Goal: Task Accomplishment & Management: Use online tool/utility

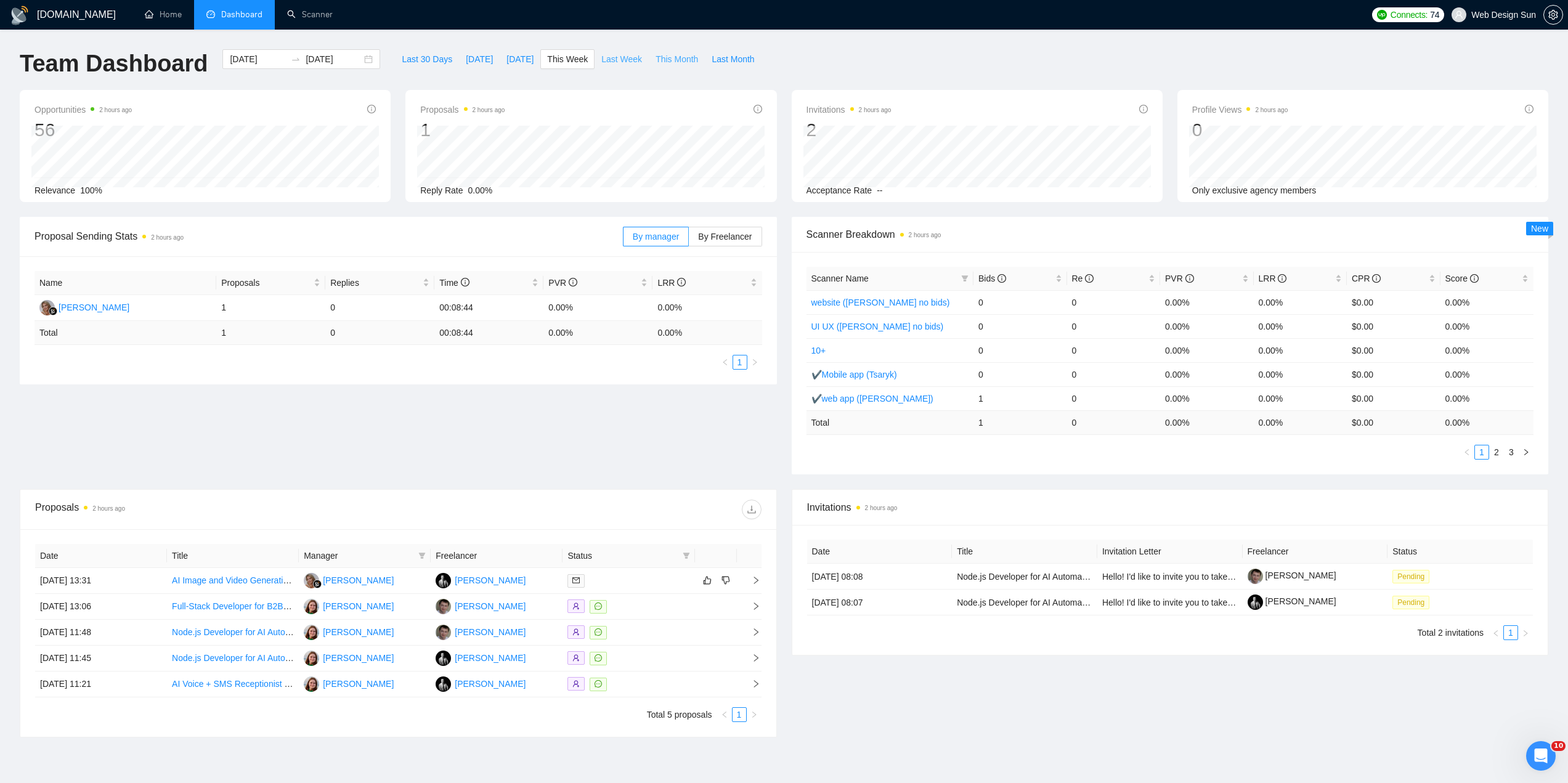
drag, startPoint x: 639, startPoint y: 64, endPoint x: 614, endPoint y: 63, distance: 25.0
click at [648, 64] on button "This Month" at bounding box center [677, 59] width 56 height 20
type input "[DATE]"
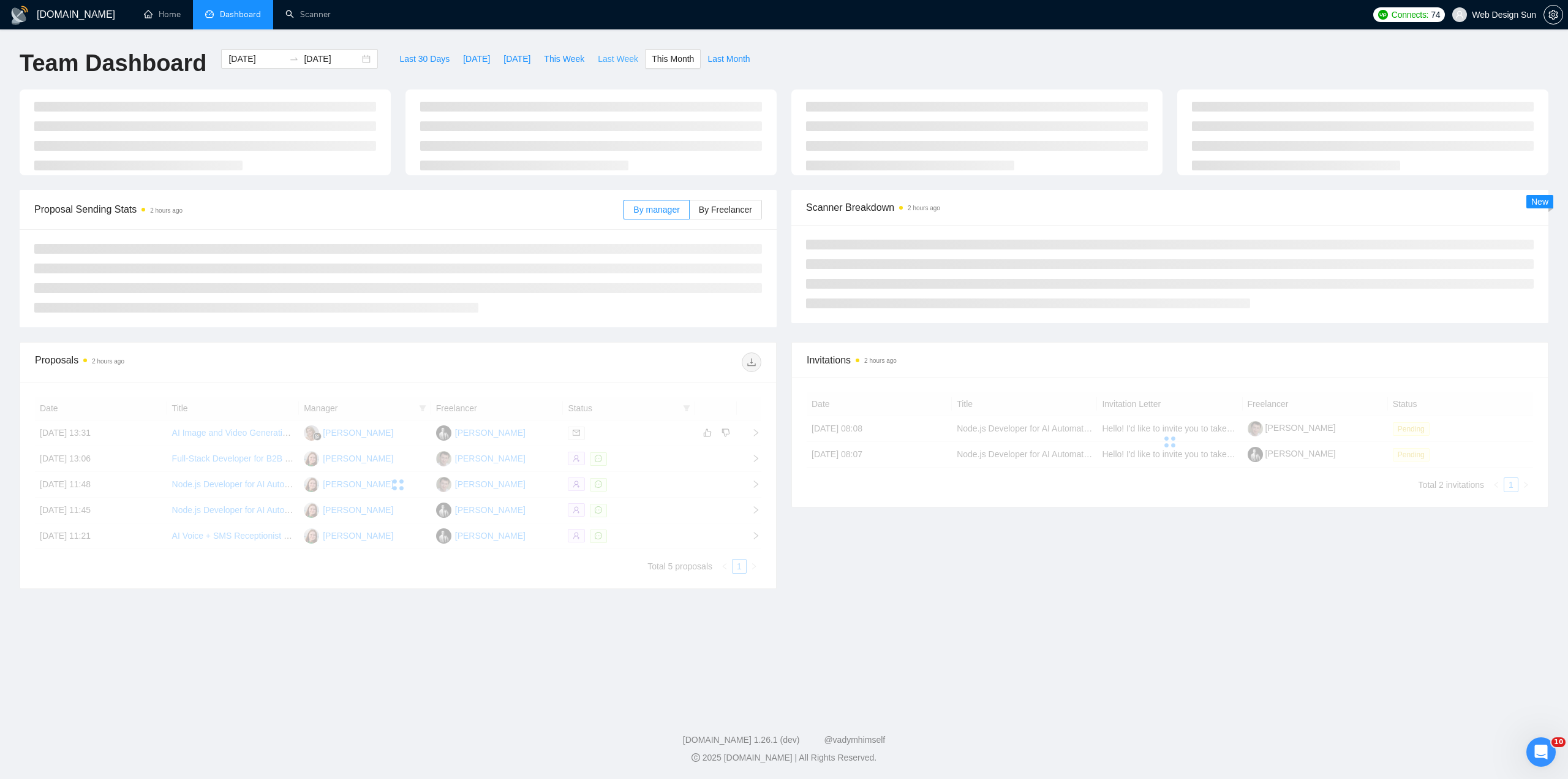
click at [609, 62] on span "Last Week" at bounding box center [618, 59] width 41 height 14
type input "[DATE]"
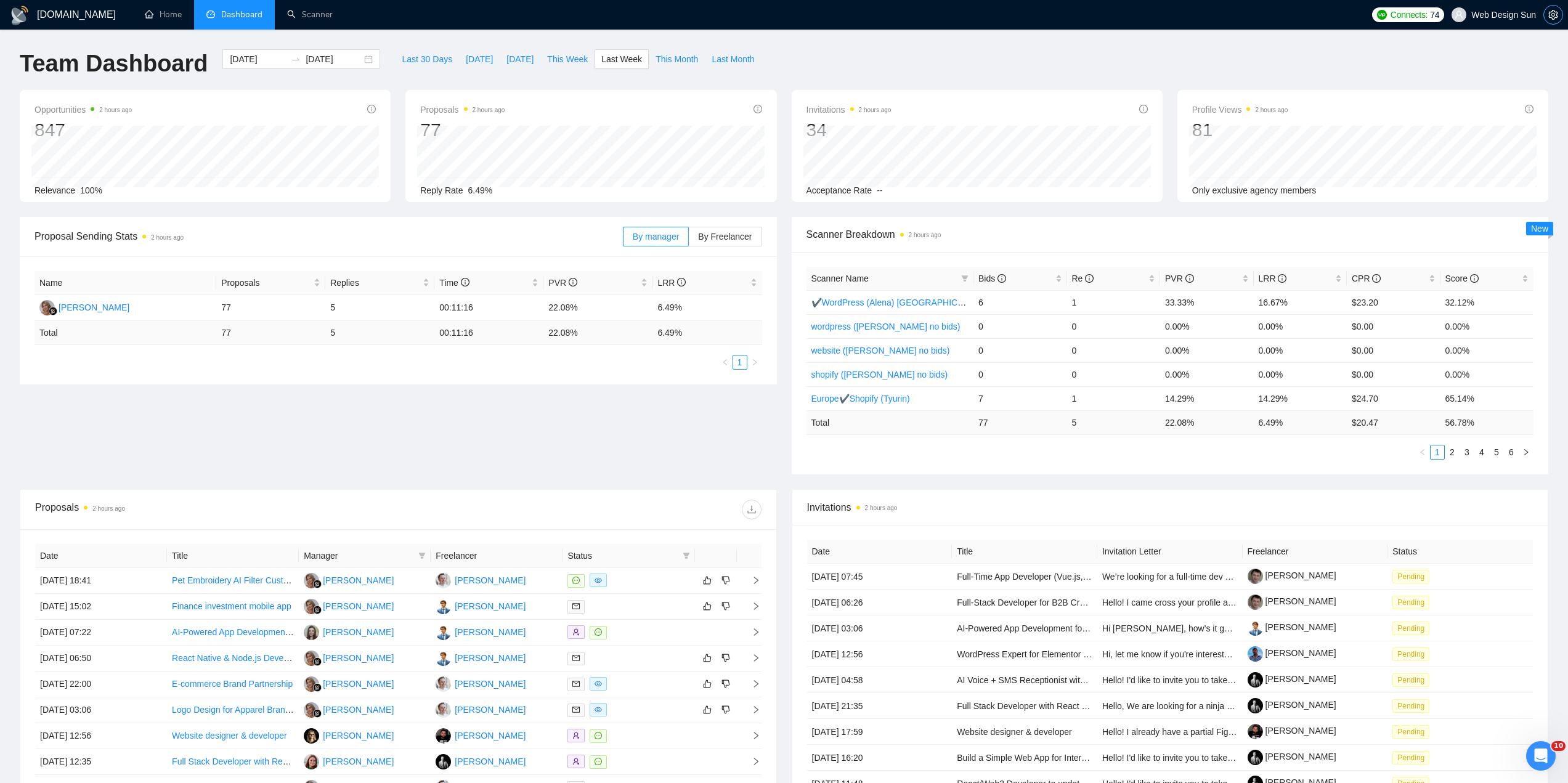
click at [1550, 13] on icon "setting" at bounding box center [1553, 15] width 10 height 10
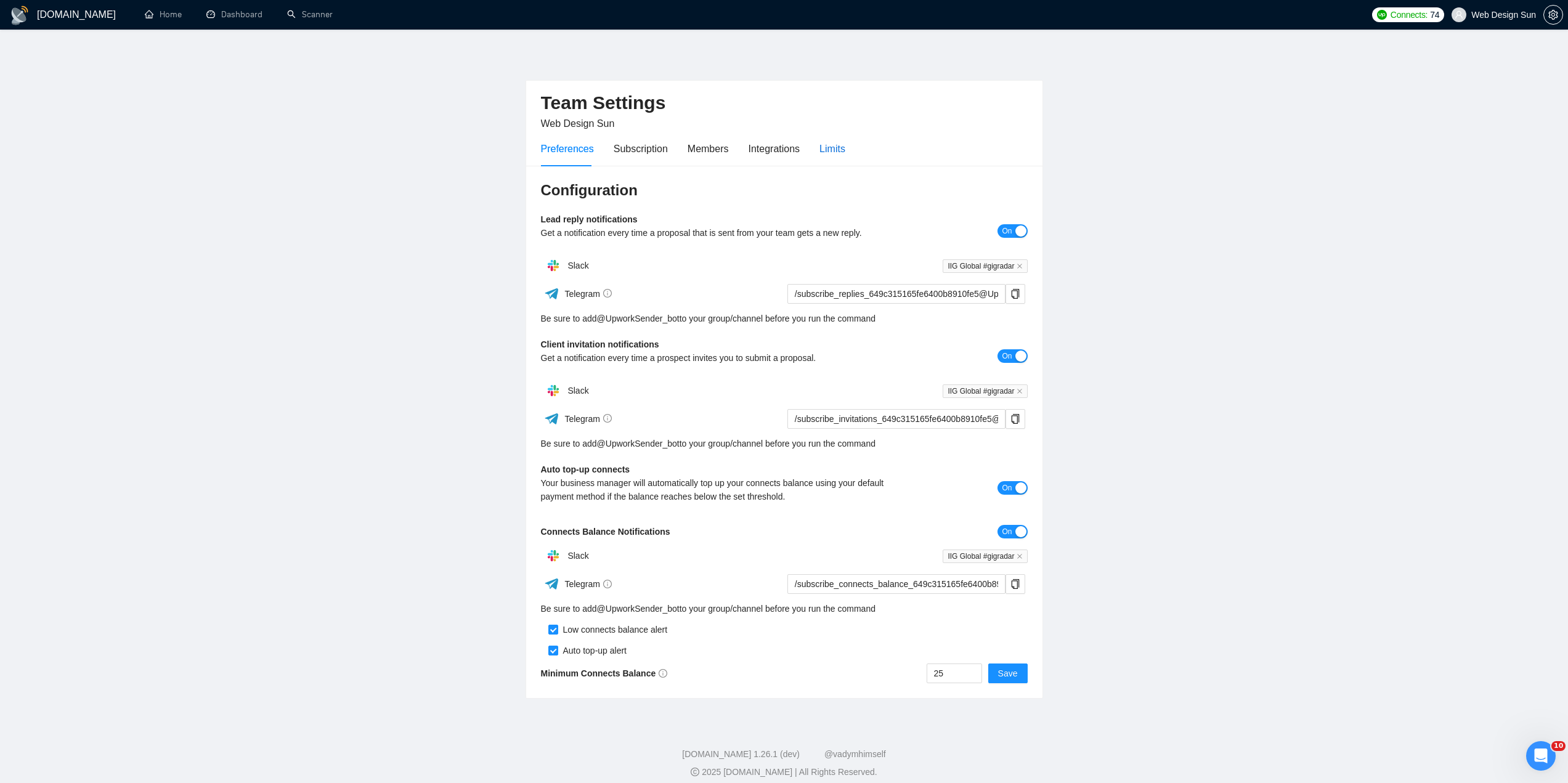
click at [831, 148] on div "Limits" at bounding box center [832, 148] width 25 height 15
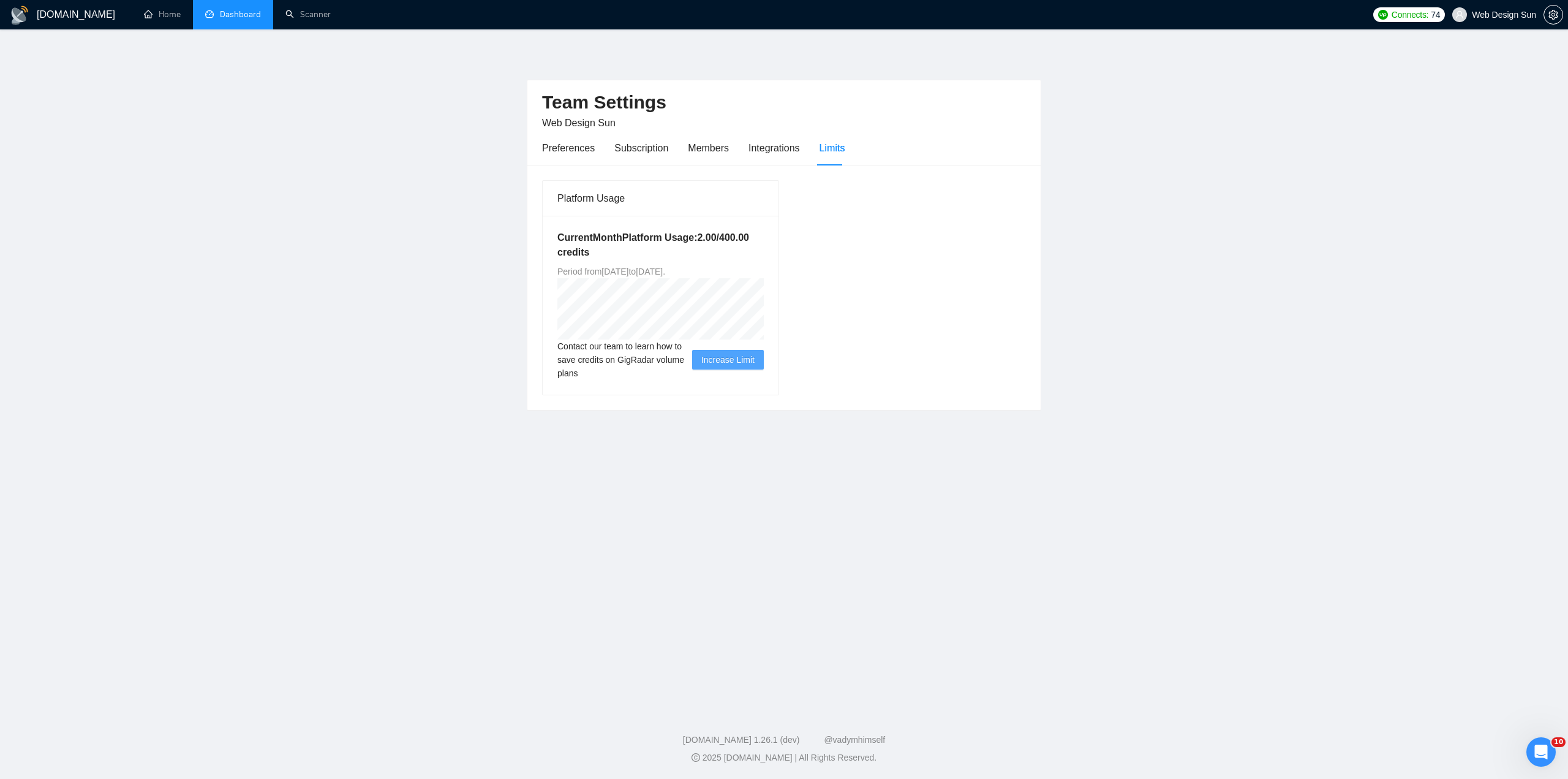
click at [254, 17] on link "Dashboard" at bounding box center [233, 14] width 56 height 11
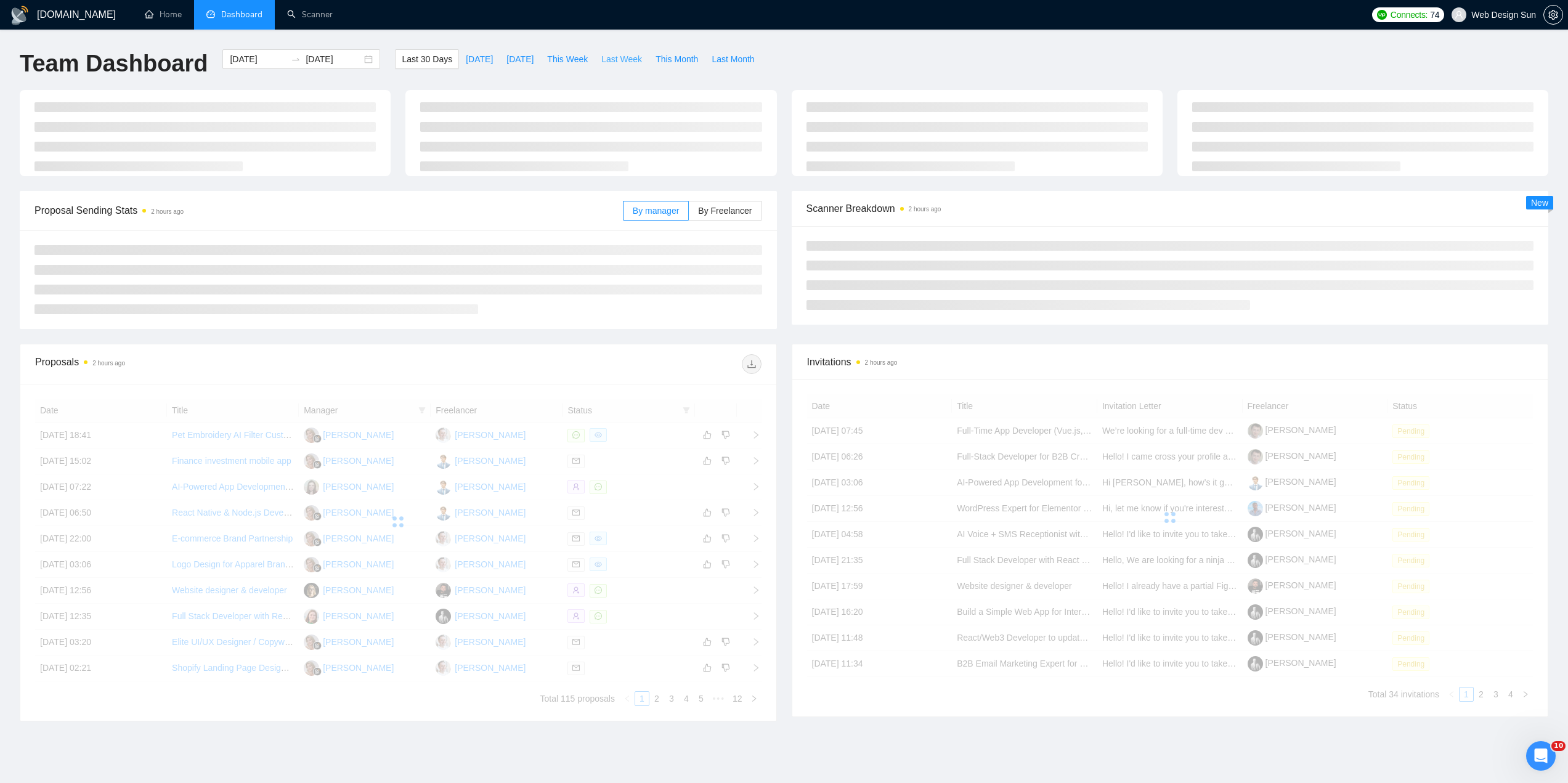
click at [601, 64] on span "Last Week" at bounding box center [621, 59] width 41 height 14
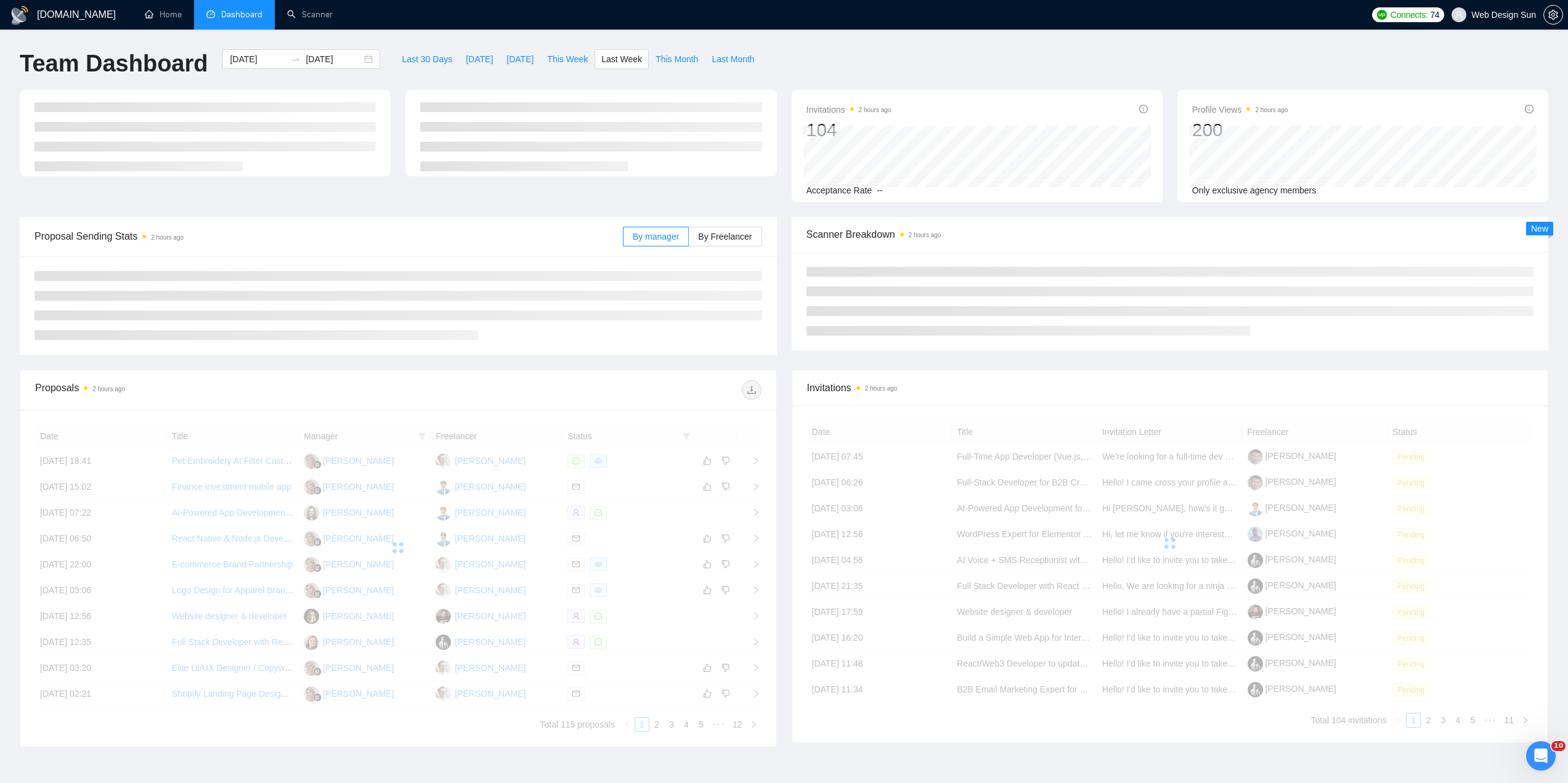
type input "[DATE]"
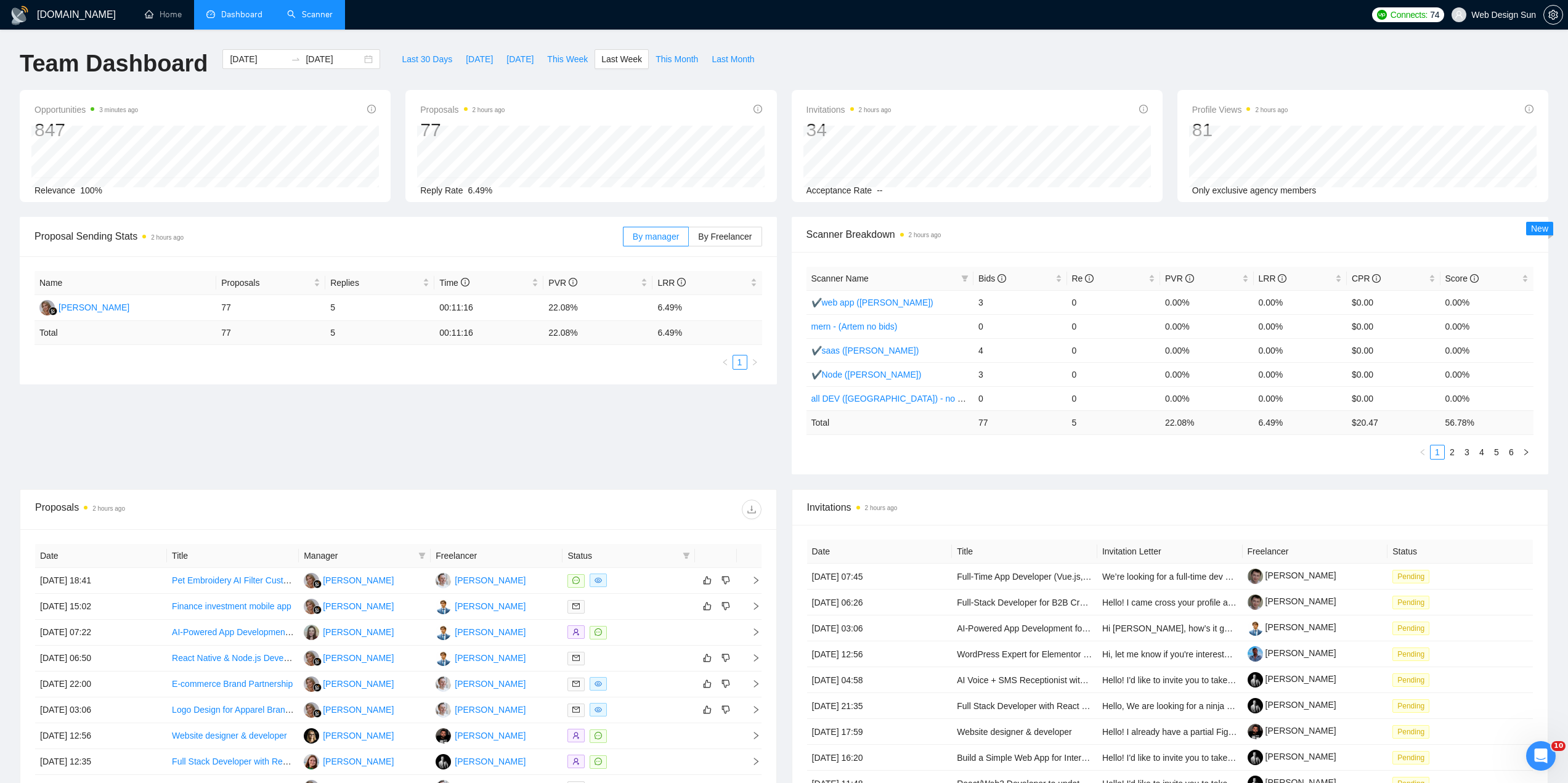
click at [287, 20] on link "Scanner" at bounding box center [310, 15] width 45 height 11
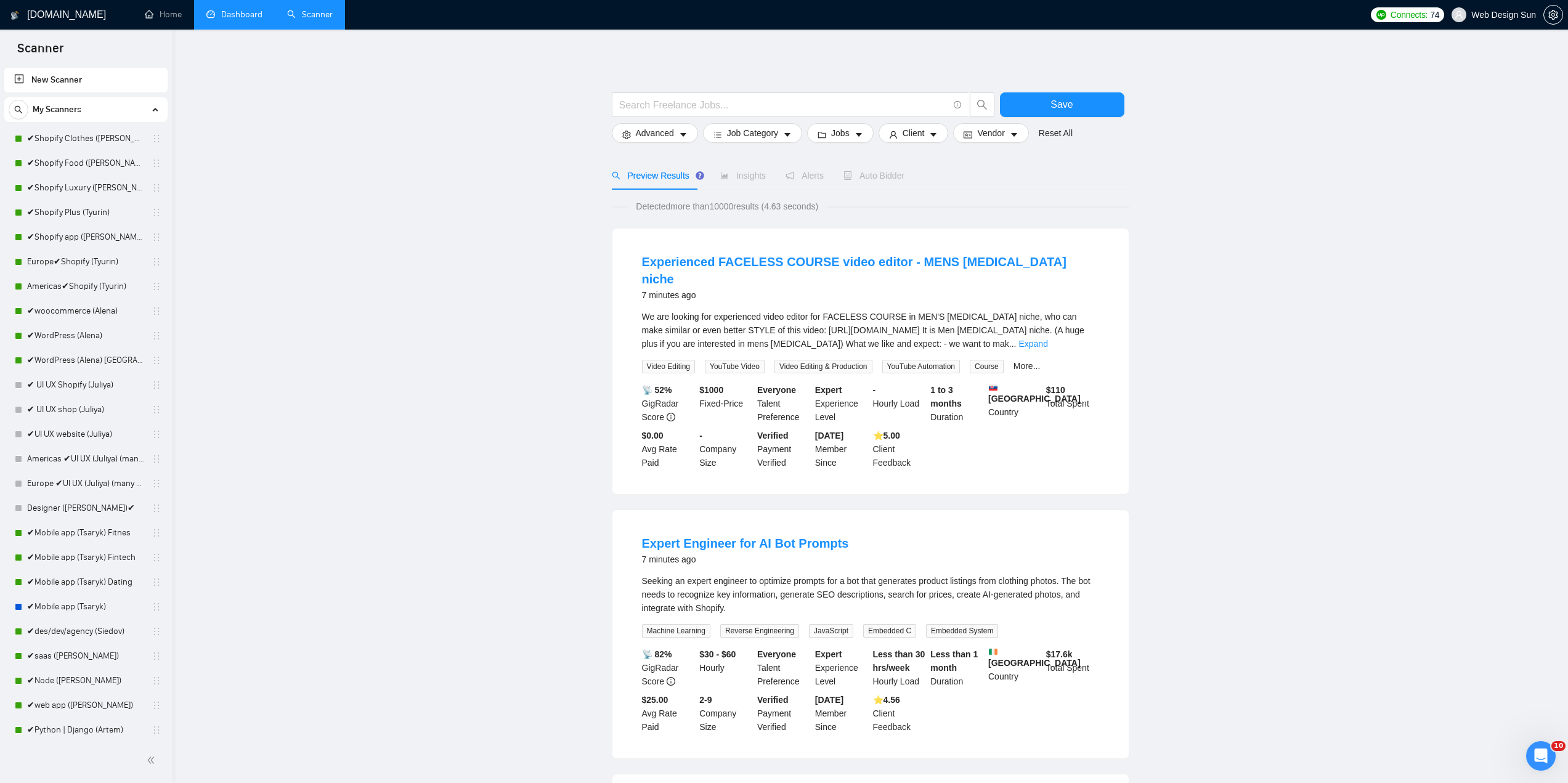
click at [237, 9] on link "Dashboard" at bounding box center [235, 15] width 56 height 11
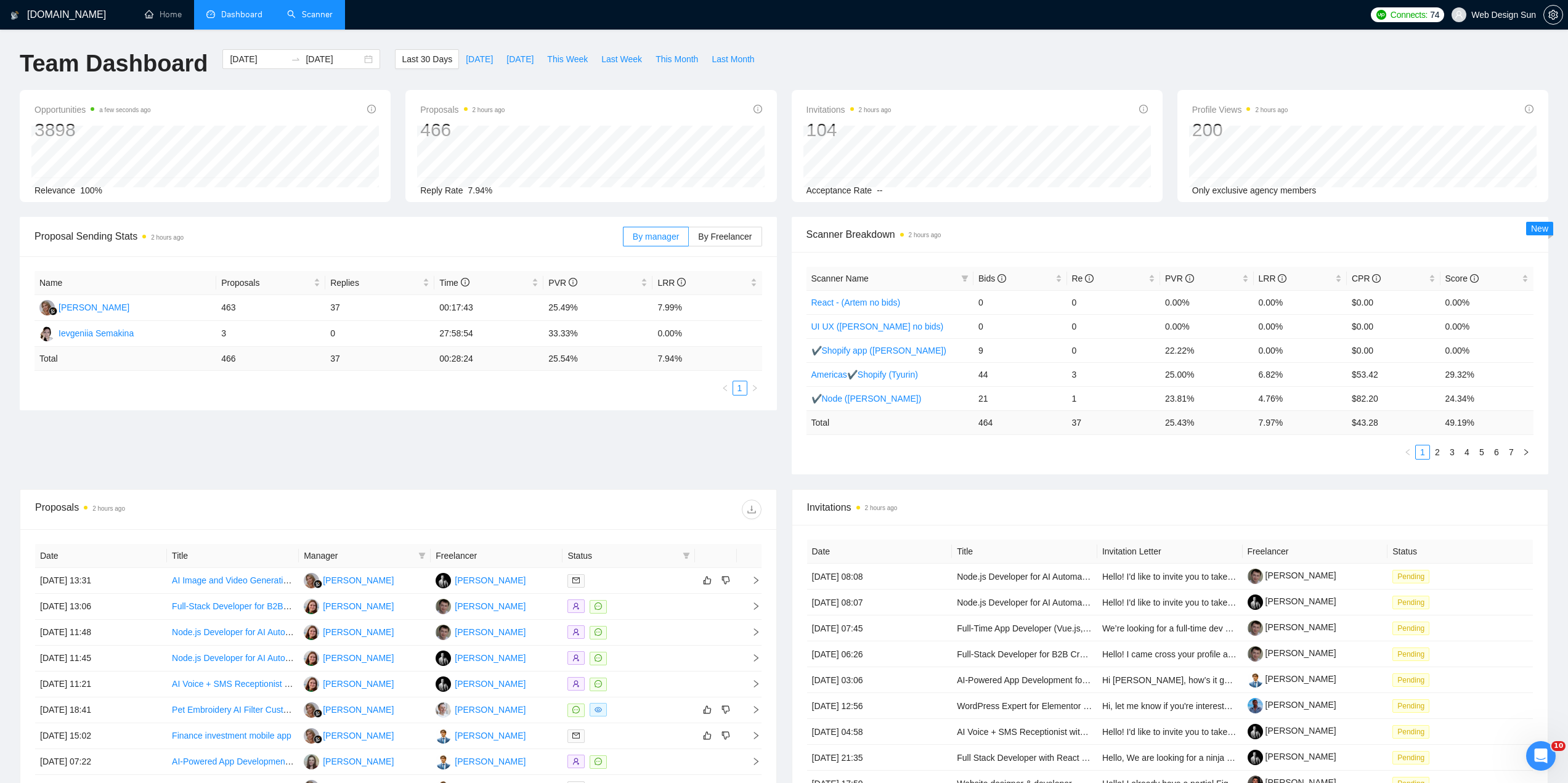
click at [298, 18] on link "Scanner" at bounding box center [310, 15] width 45 height 11
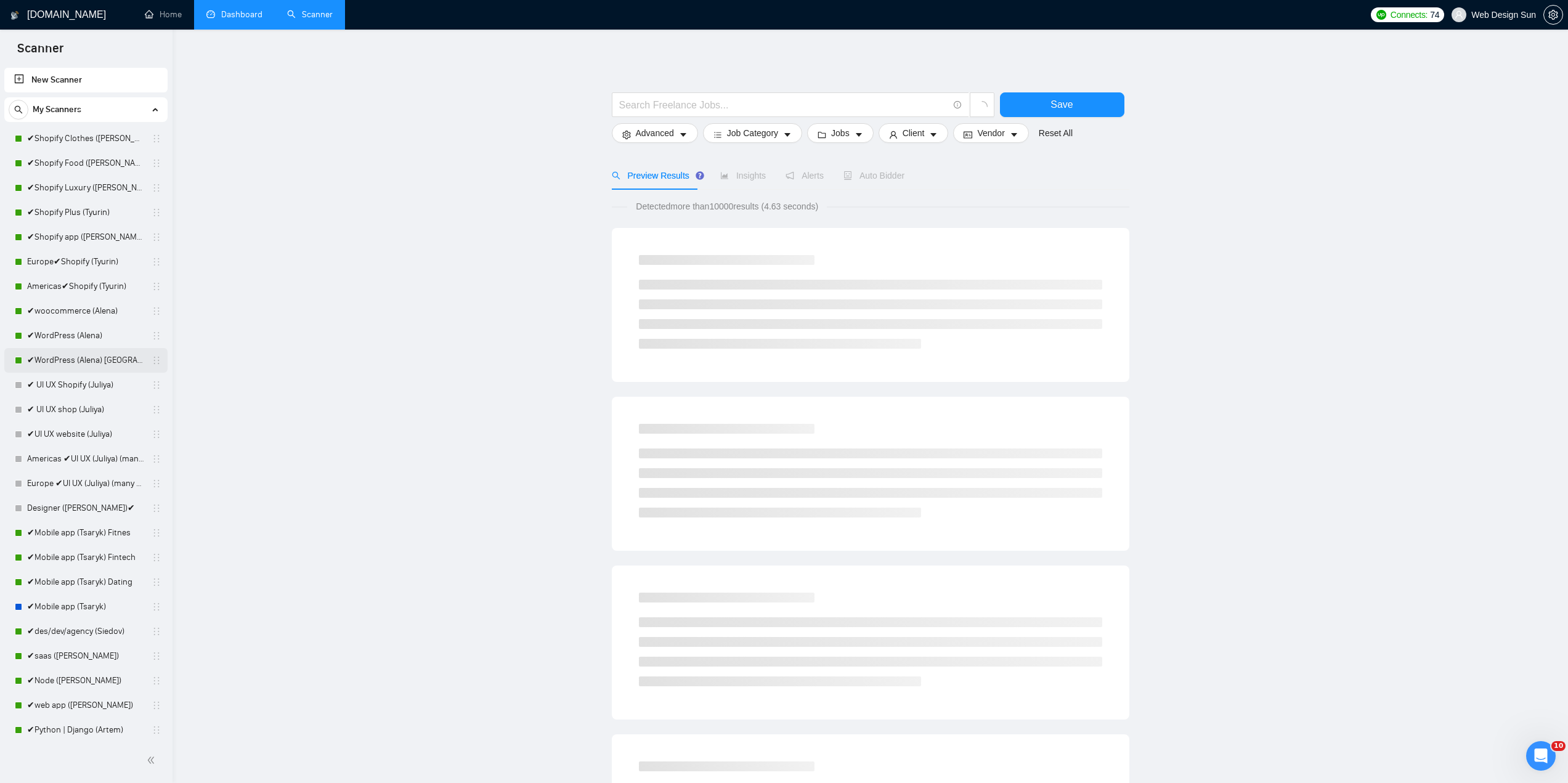
click at [109, 358] on link "✔WordPress (Alena) [GEOGRAPHIC_DATA]" at bounding box center [85, 360] width 117 height 25
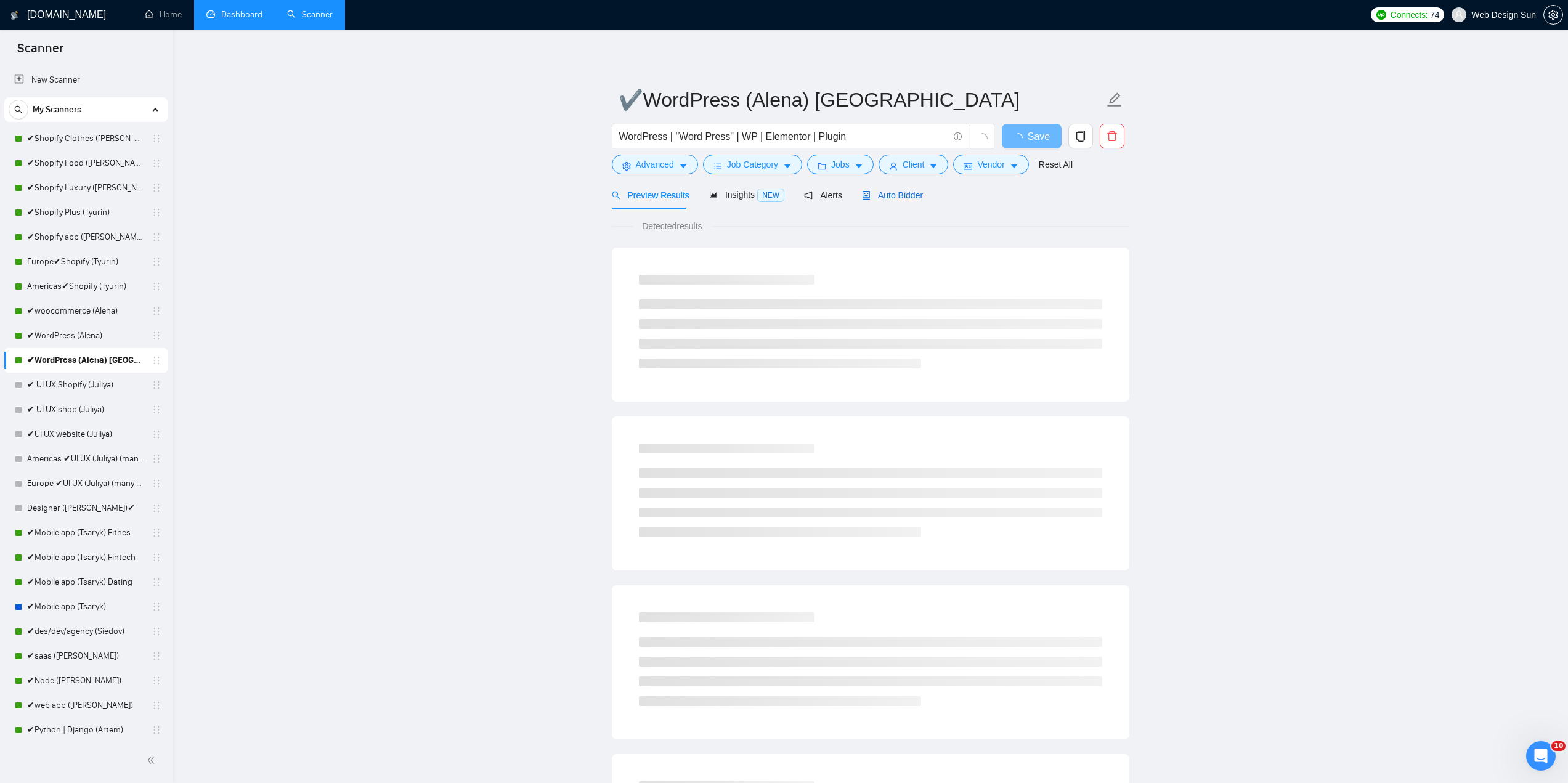
click at [909, 191] on span "Auto Bidder" at bounding box center [892, 195] width 61 height 10
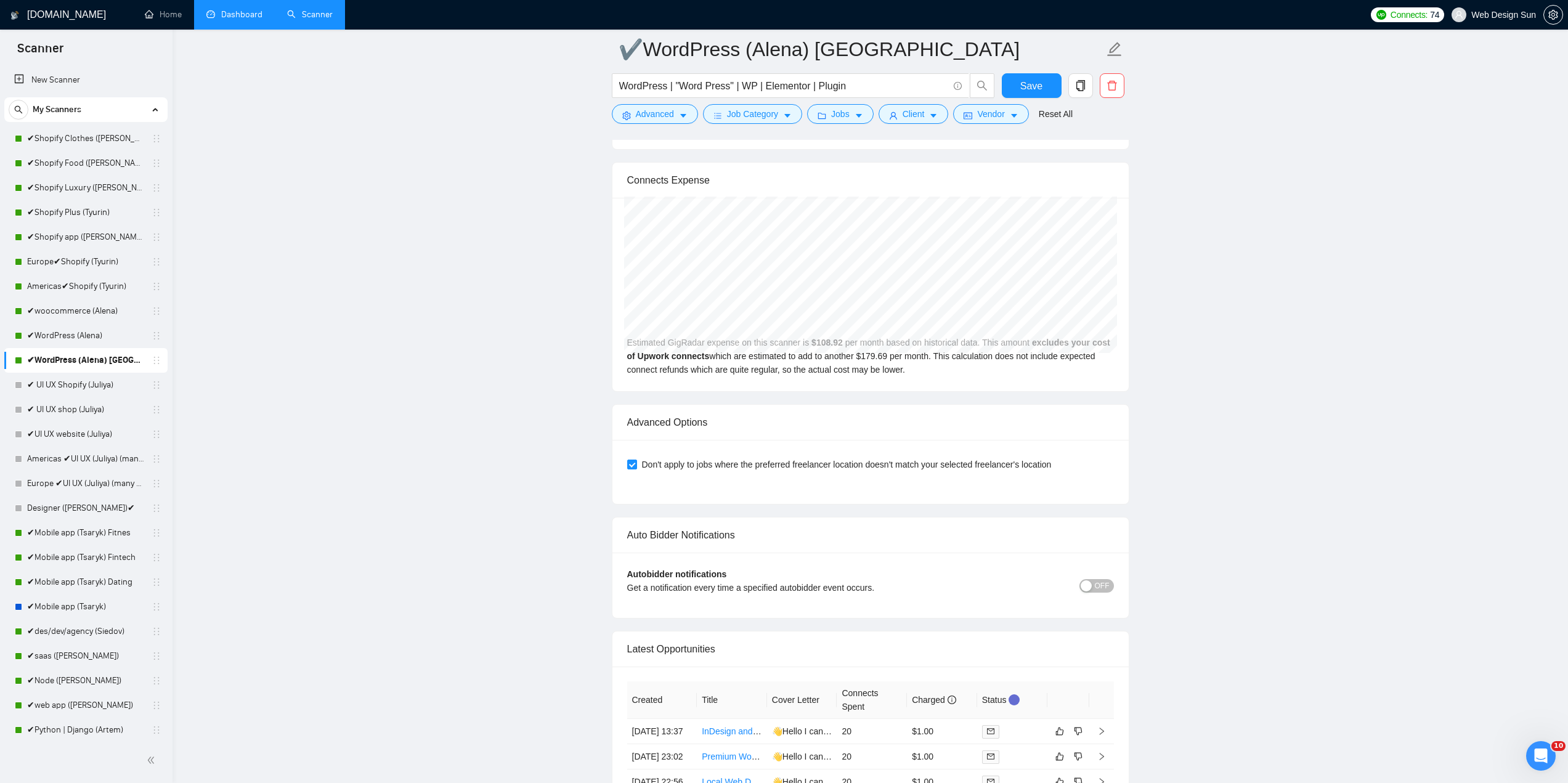
scroll to position [3203, 0]
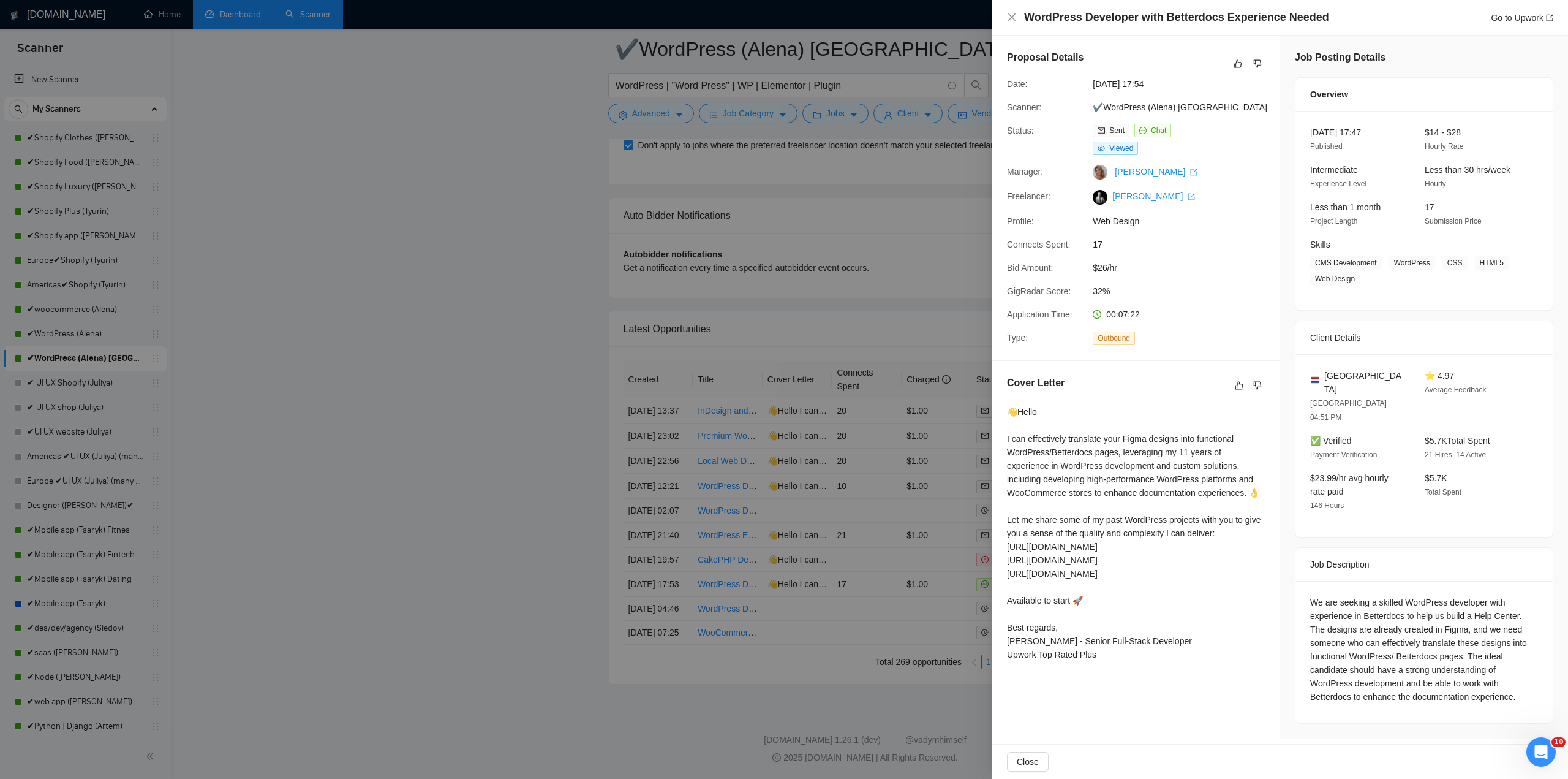
click at [824, 567] on div at bounding box center [784, 389] width 1568 height 779
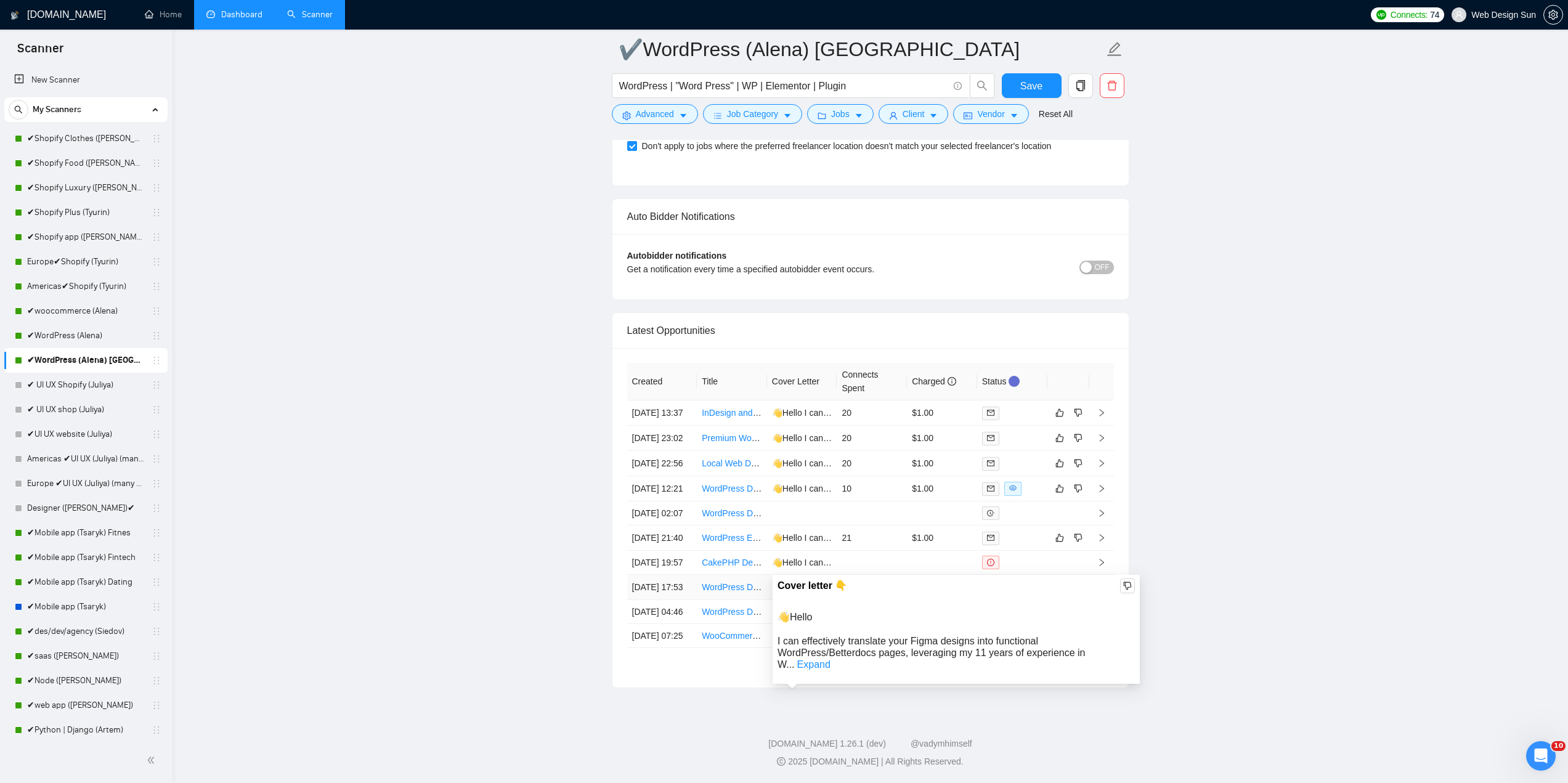
drag, startPoint x: 879, startPoint y: 486, endPoint x: 397, endPoint y: 395, distance: 490.5
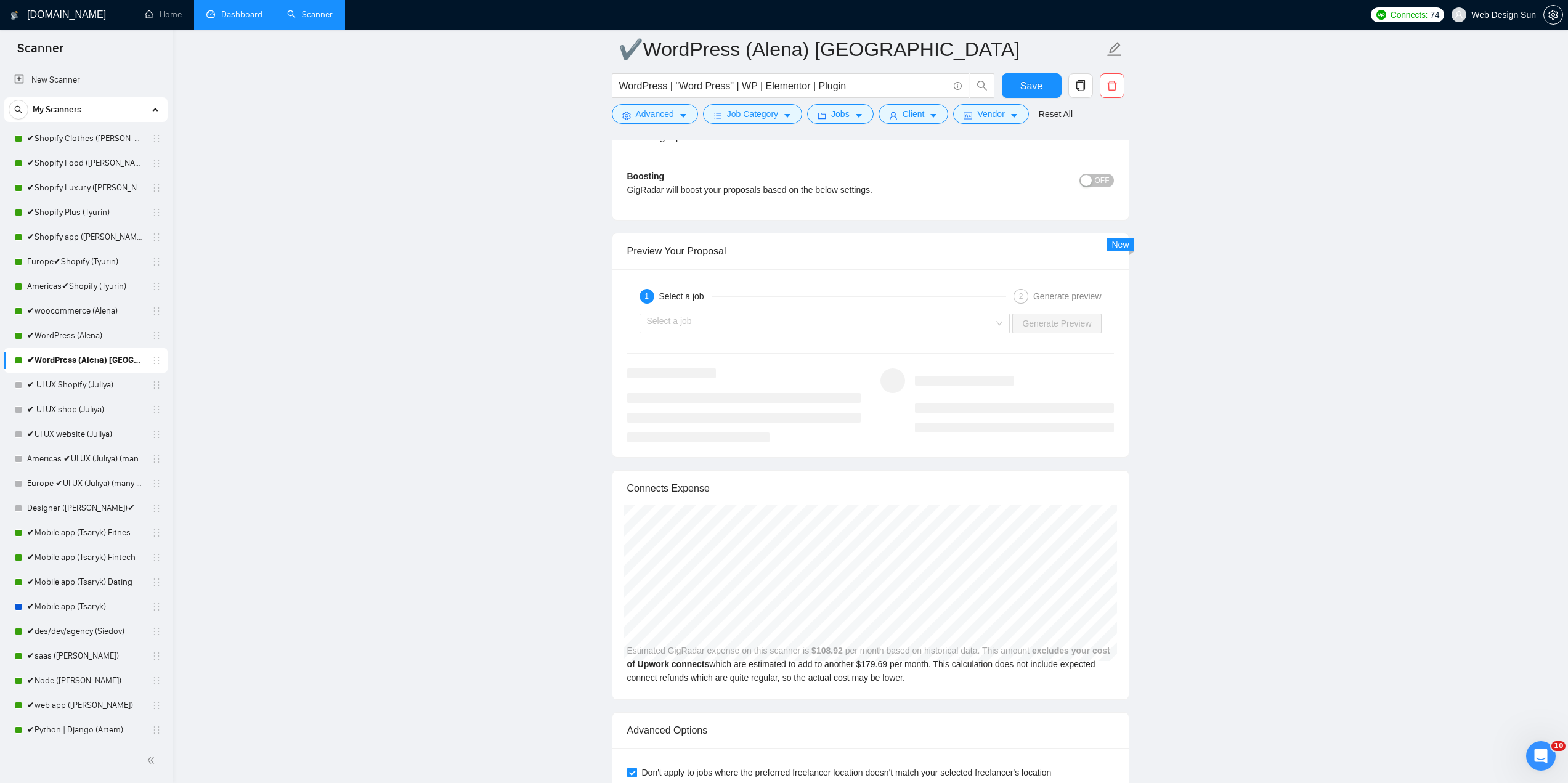
scroll to position [2279, 0]
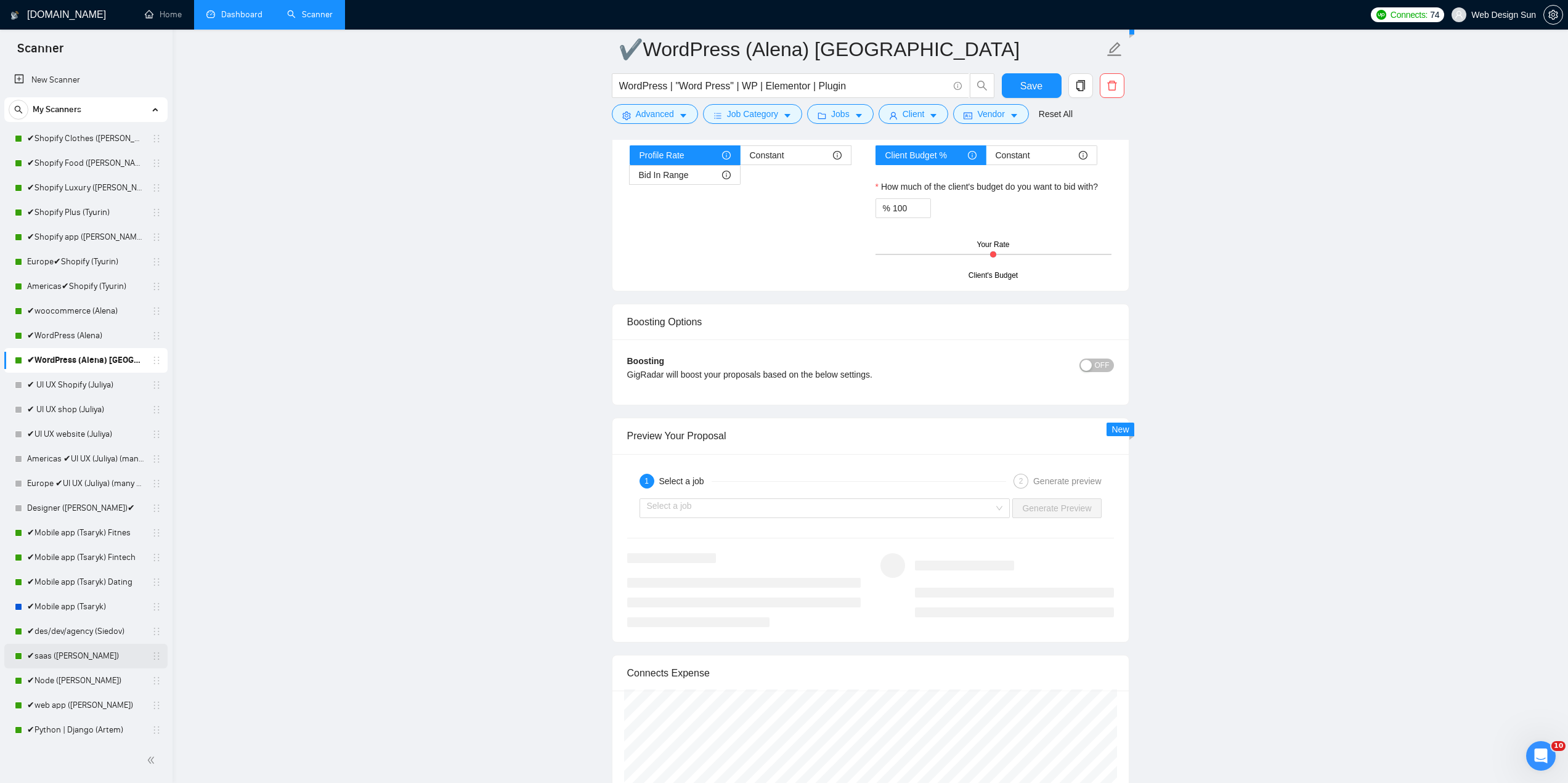
click at [83, 655] on link "✔saas ([PERSON_NAME])" at bounding box center [85, 656] width 117 height 25
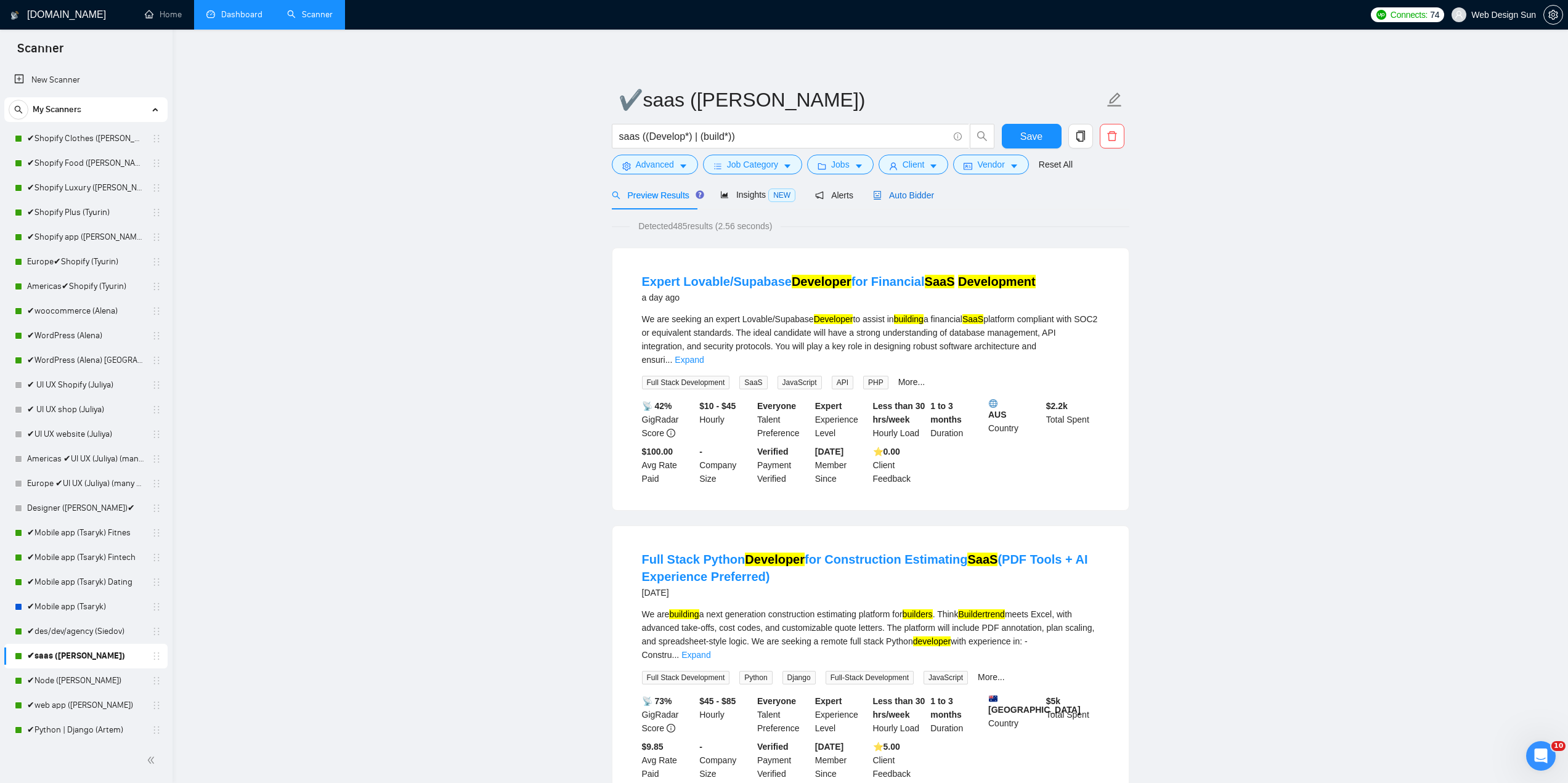
click at [900, 199] on span "Auto Bidder" at bounding box center [903, 195] width 61 height 10
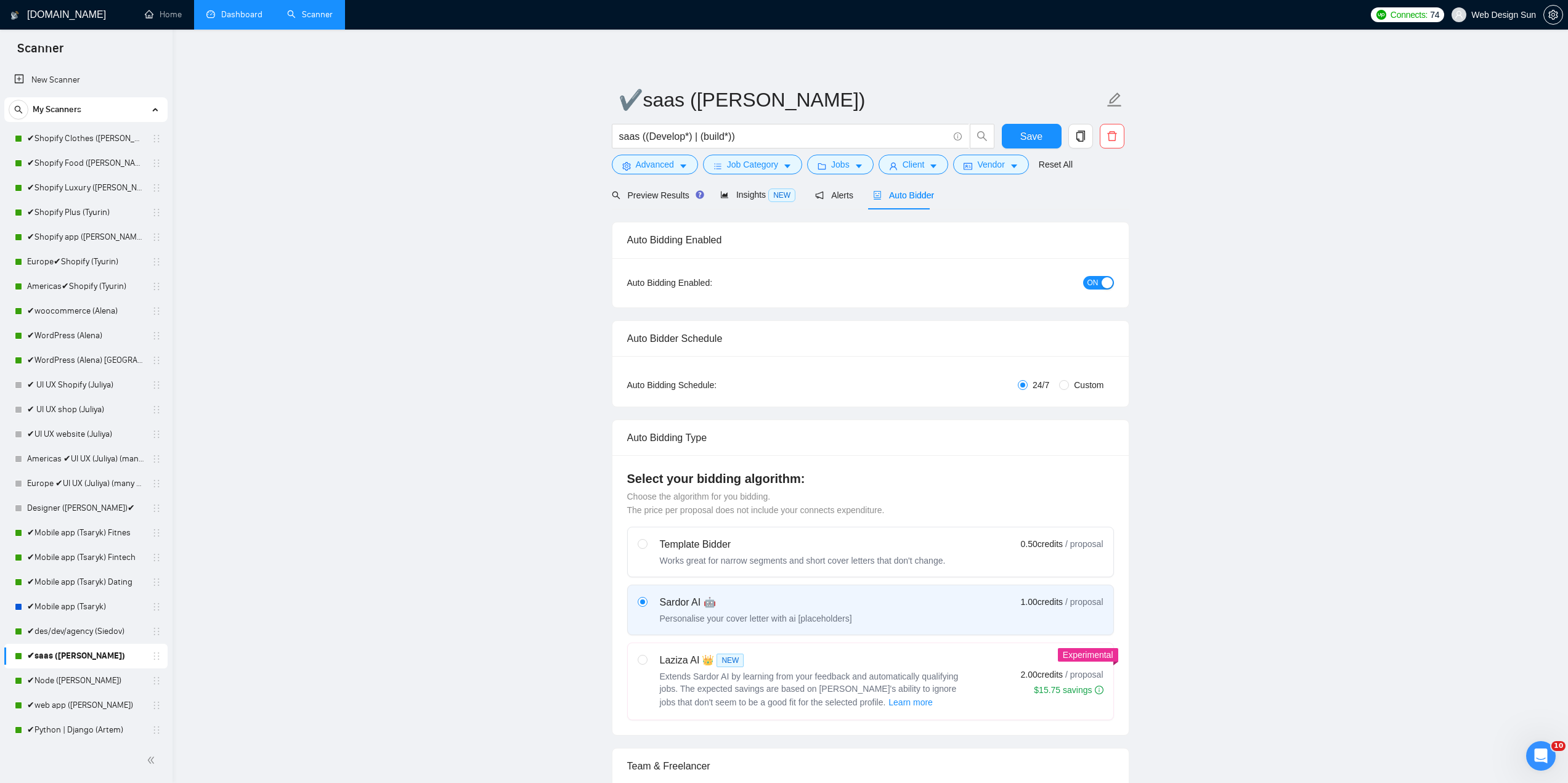
radio input "false"
radio input "true"
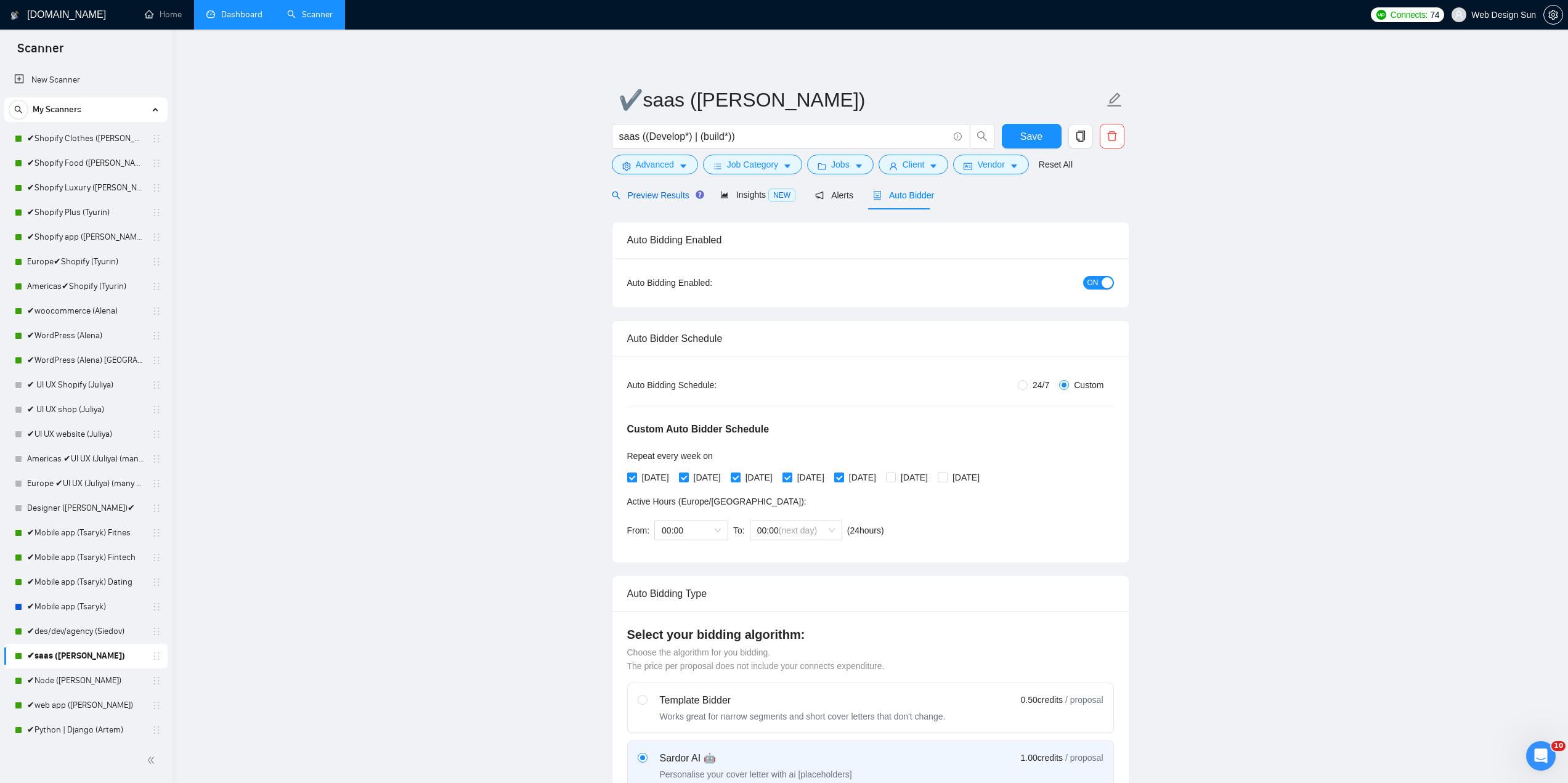
click at [672, 197] on span "Preview Results" at bounding box center [657, 195] width 89 height 10
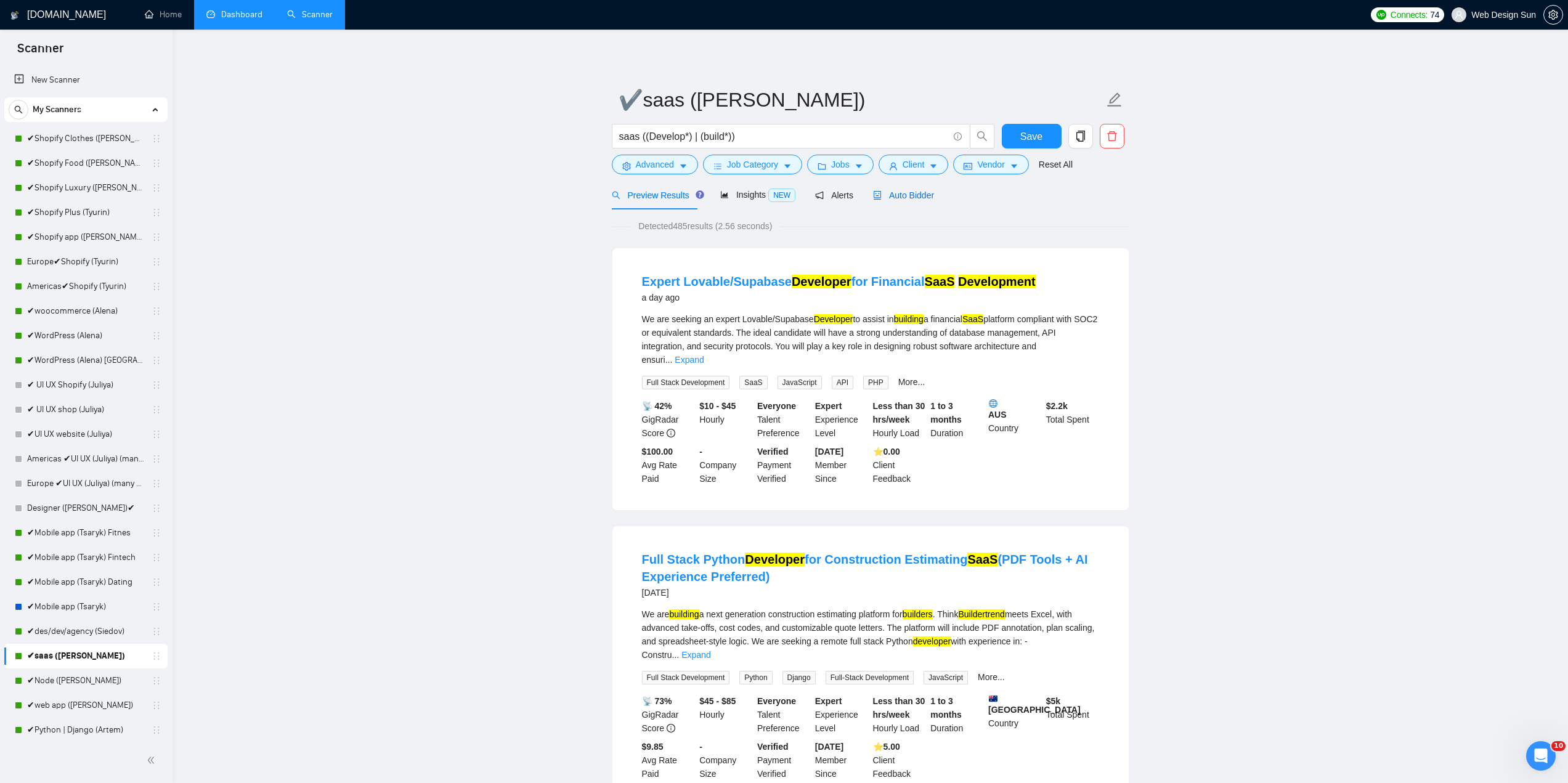
click at [896, 197] on span "Auto Bidder" at bounding box center [903, 195] width 61 height 10
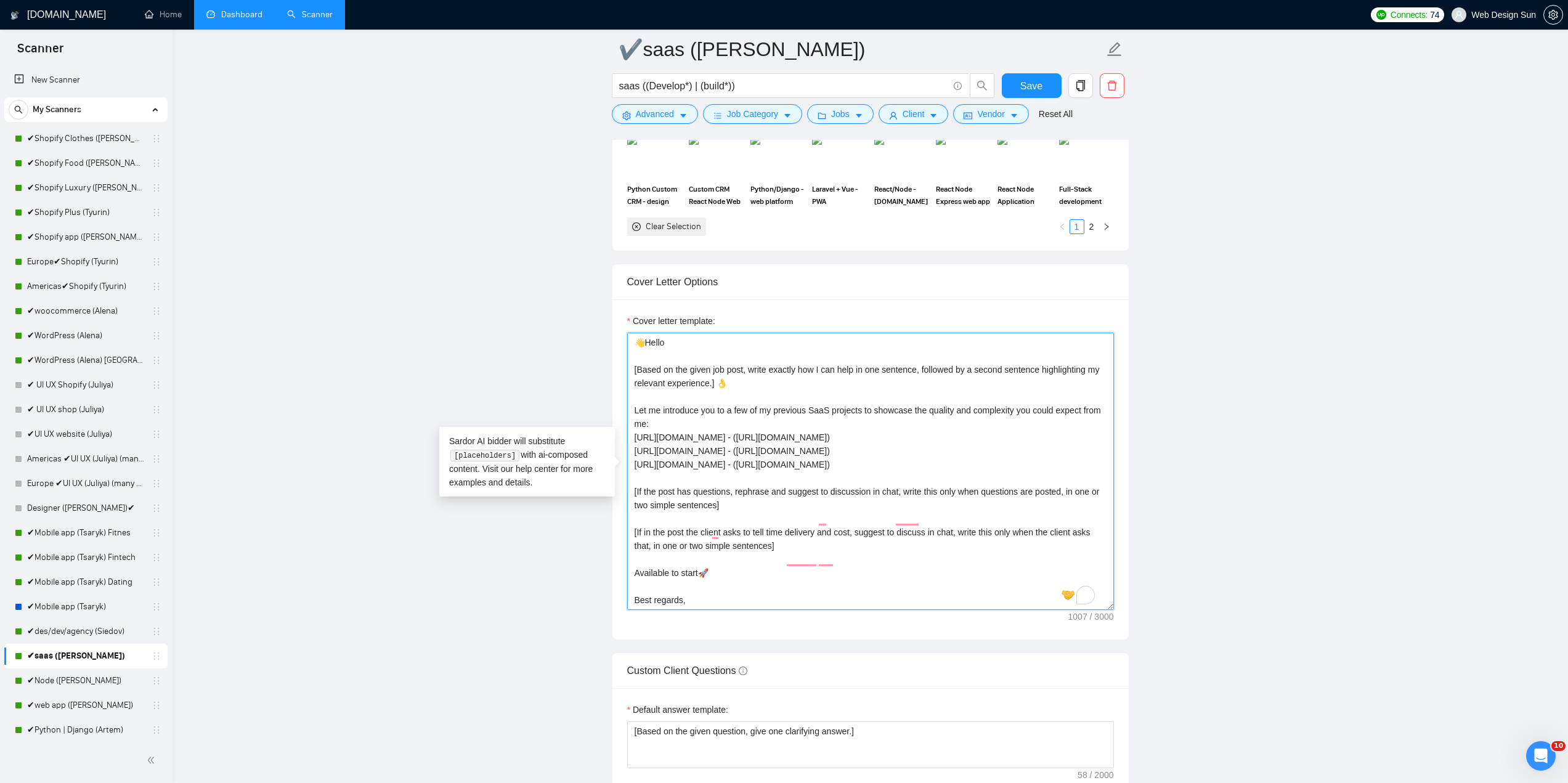
scroll to position [1, 0]
drag, startPoint x: 636, startPoint y: 406, endPoint x: 761, endPoint y: 487, distance: 148.9
click at [761, 487] on textarea "👋Hello [Based on the given job post, write exactly how I can help in one senten…" at bounding box center [870, 471] width 487 height 277
click at [764, 487] on textarea "👋Hello [Based on the given job post, write exactly how I can help in one senten…" at bounding box center [870, 471] width 487 height 277
drag, startPoint x: 819, startPoint y: 567, endPoint x: 638, endPoint y: 510, distance: 189.8
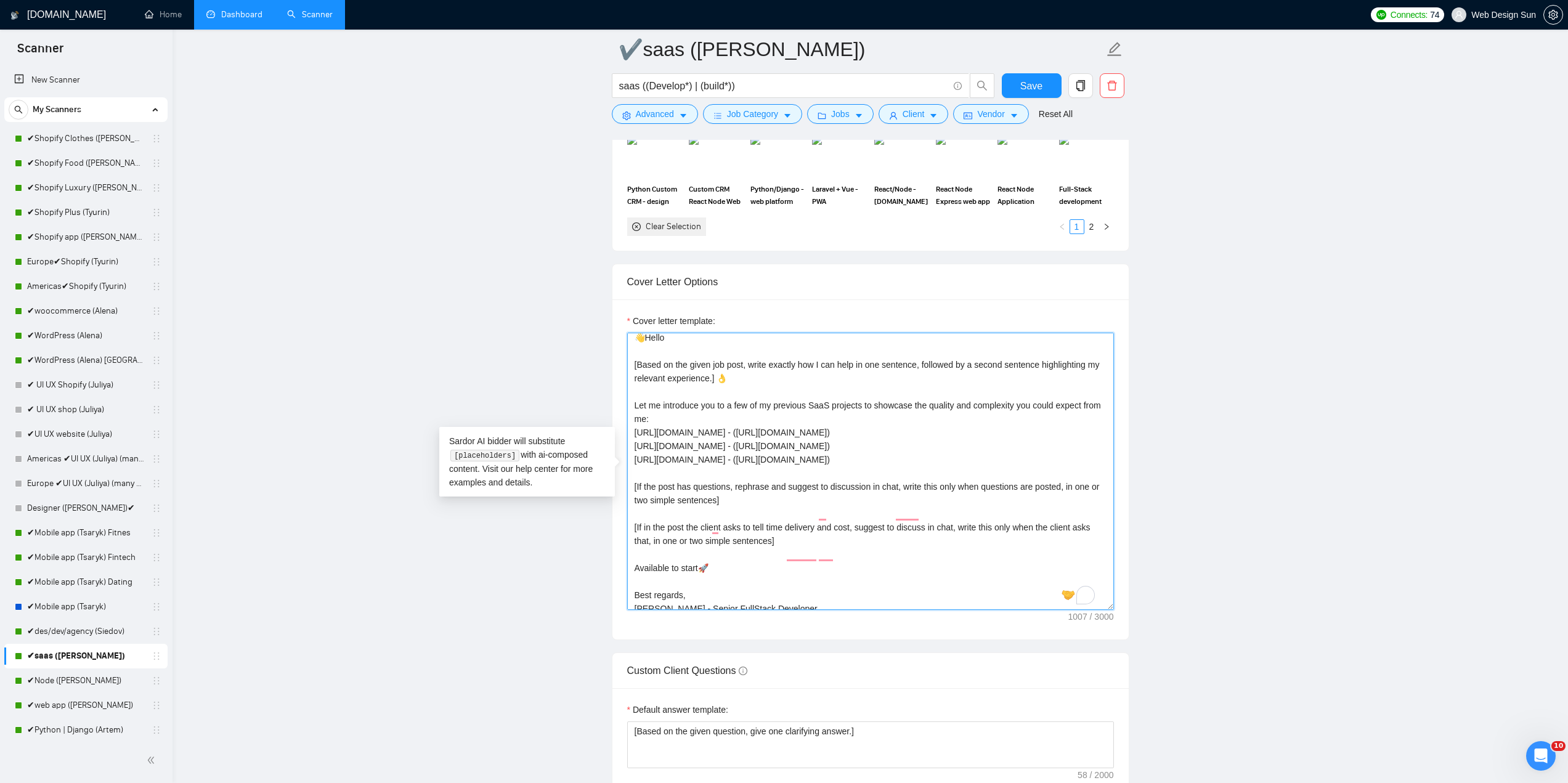
click at [638, 510] on textarea "👋Hello [Based on the given job post, write exactly how I can help in one senten…" at bounding box center [870, 471] width 487 height 277
drag, startPoint x: 622, startPoint y: 357, endPoint x: 700, endPoint y: 376, distance: 80.3
click at [700, 376] on div "Cover letter template:" at bounding box center [870, 469] width 517 height 340
drag, startPoint x: 729, startPoint y: 381, endPoint x: 638, endPoint y: 360, distance: 93.4
click at [638, 360] on textarea "👋Hello [Based on the given job post, write exactly how I can help in one senten…" at bounding box center [870, 471] width 487 height 277
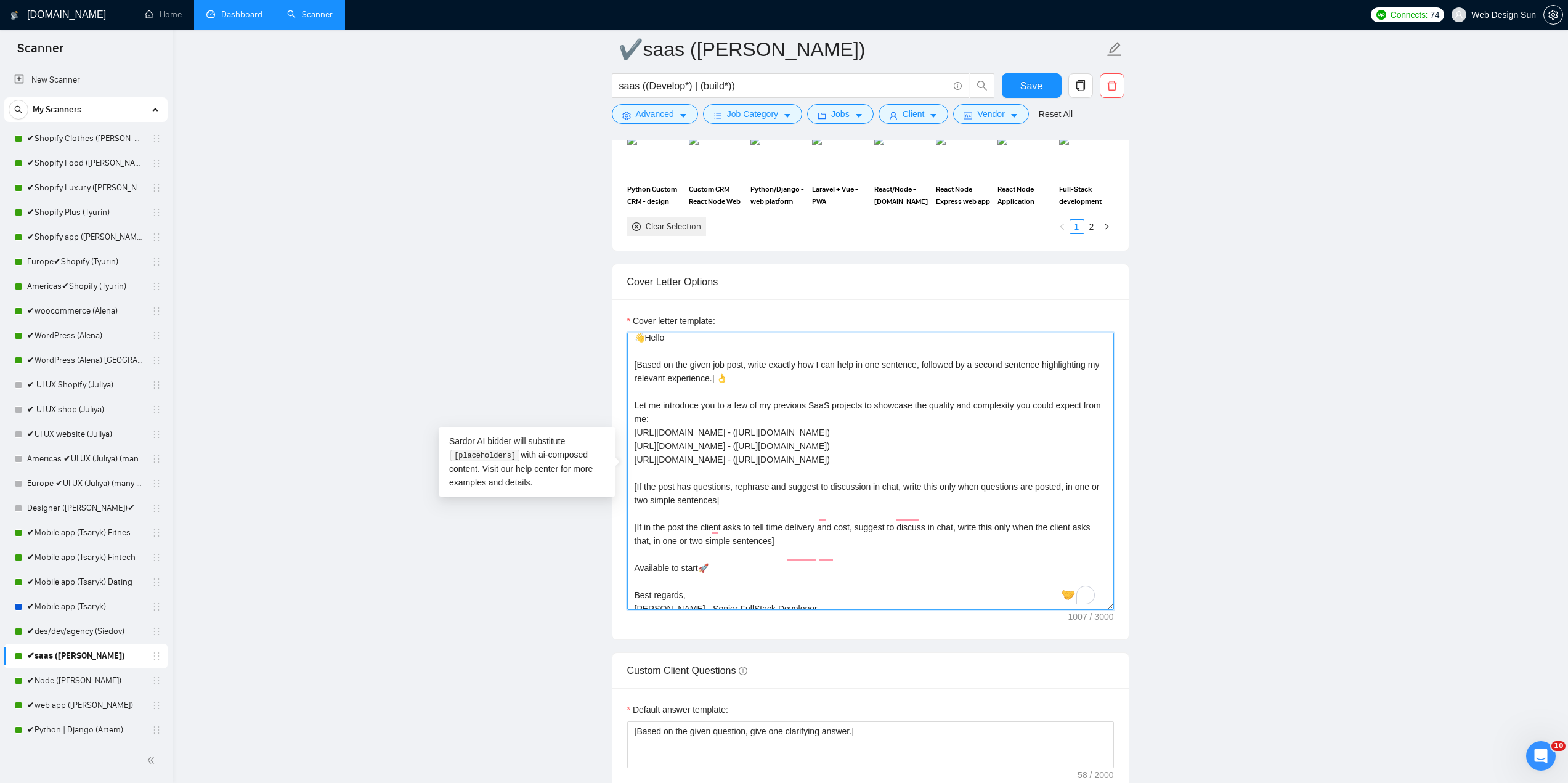
click at [767, 392] on textarea "👋Hello [Based on the given job post, write exactly how I can help in one senten…" at bounding box center [870, 471] width 487 height 277
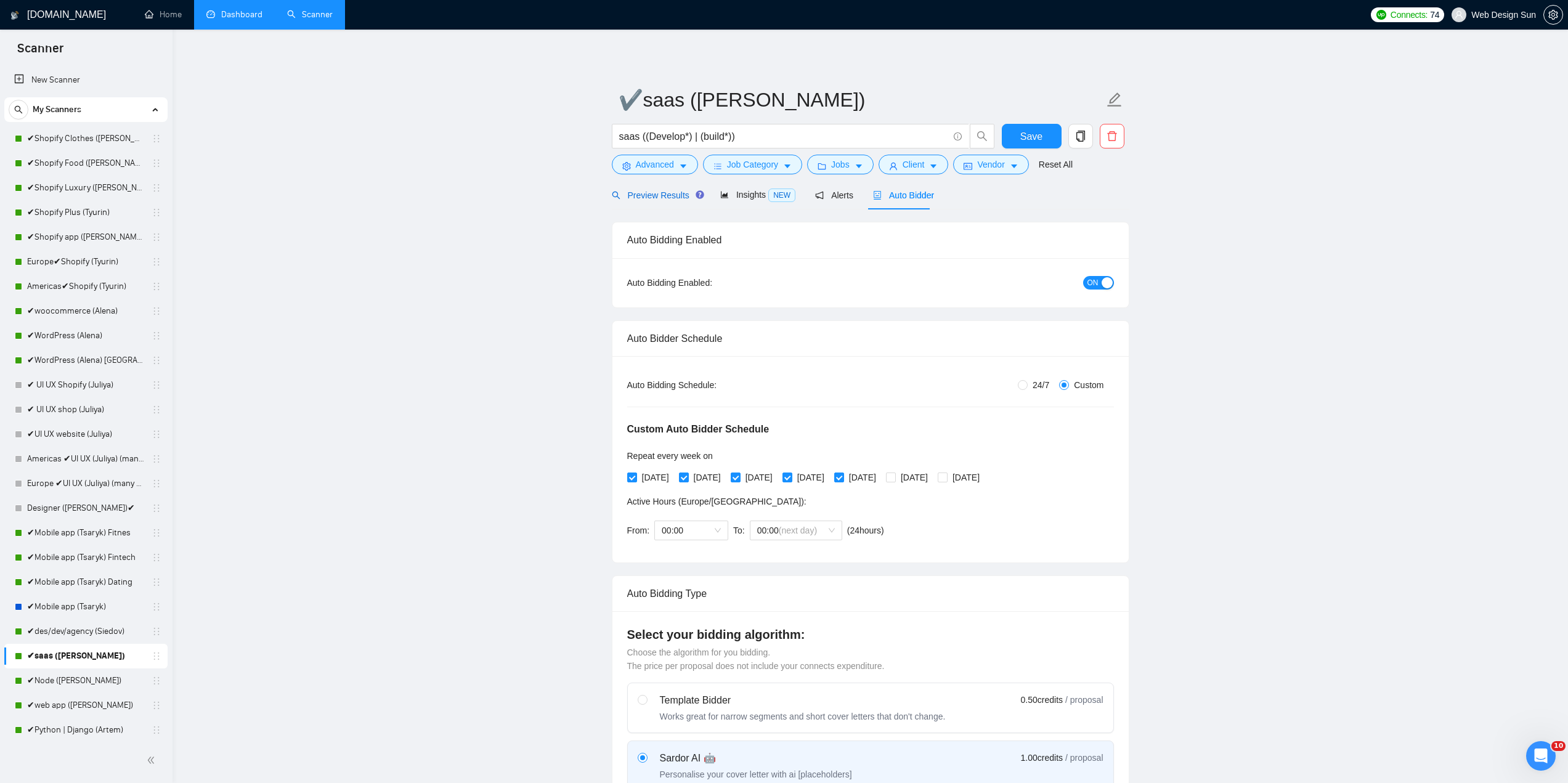
click at [651, 194] on span "Preview Results" at bounding box center [657, 195] width 89 height 10
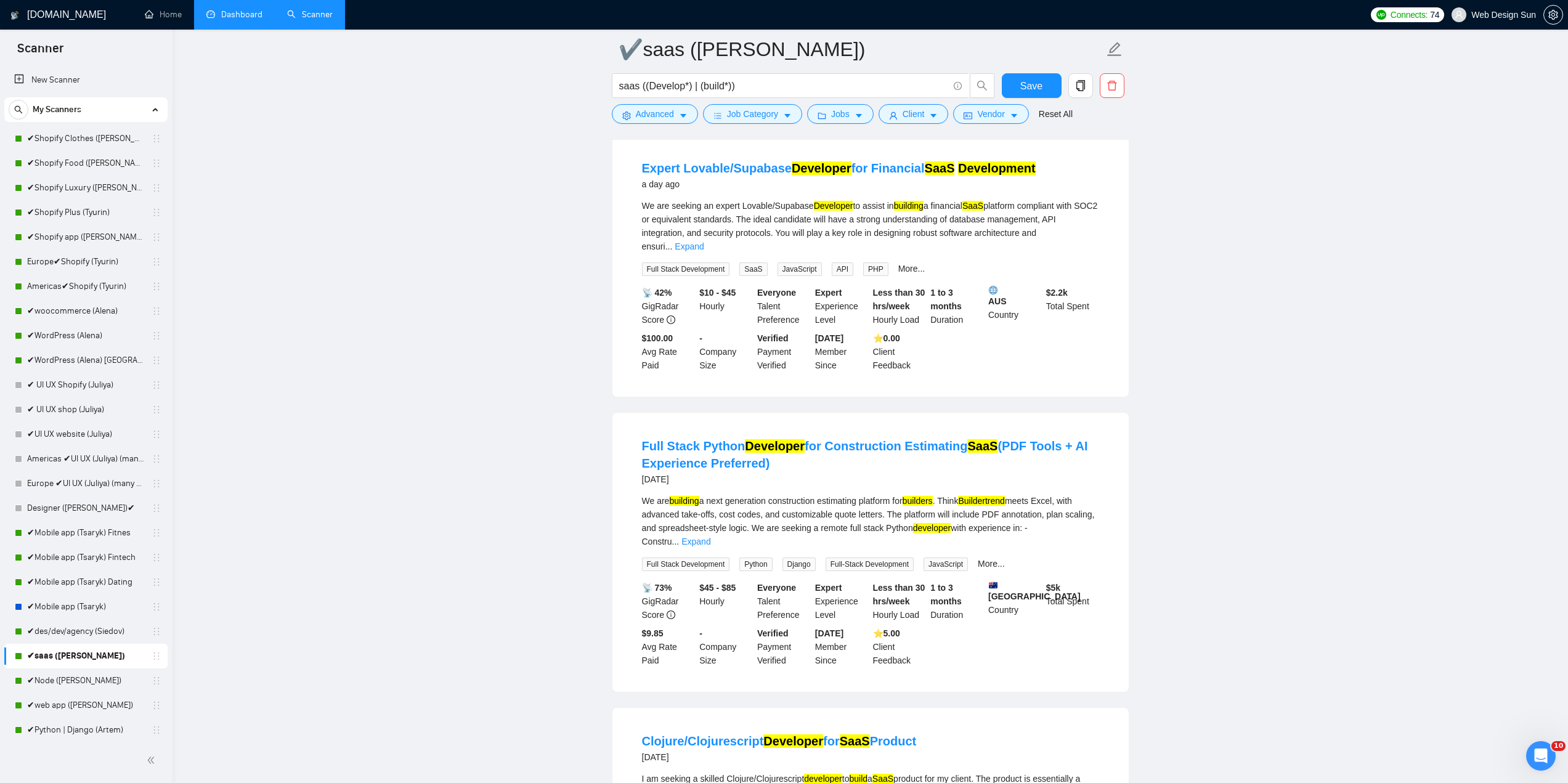
scroll to position [185, 0]
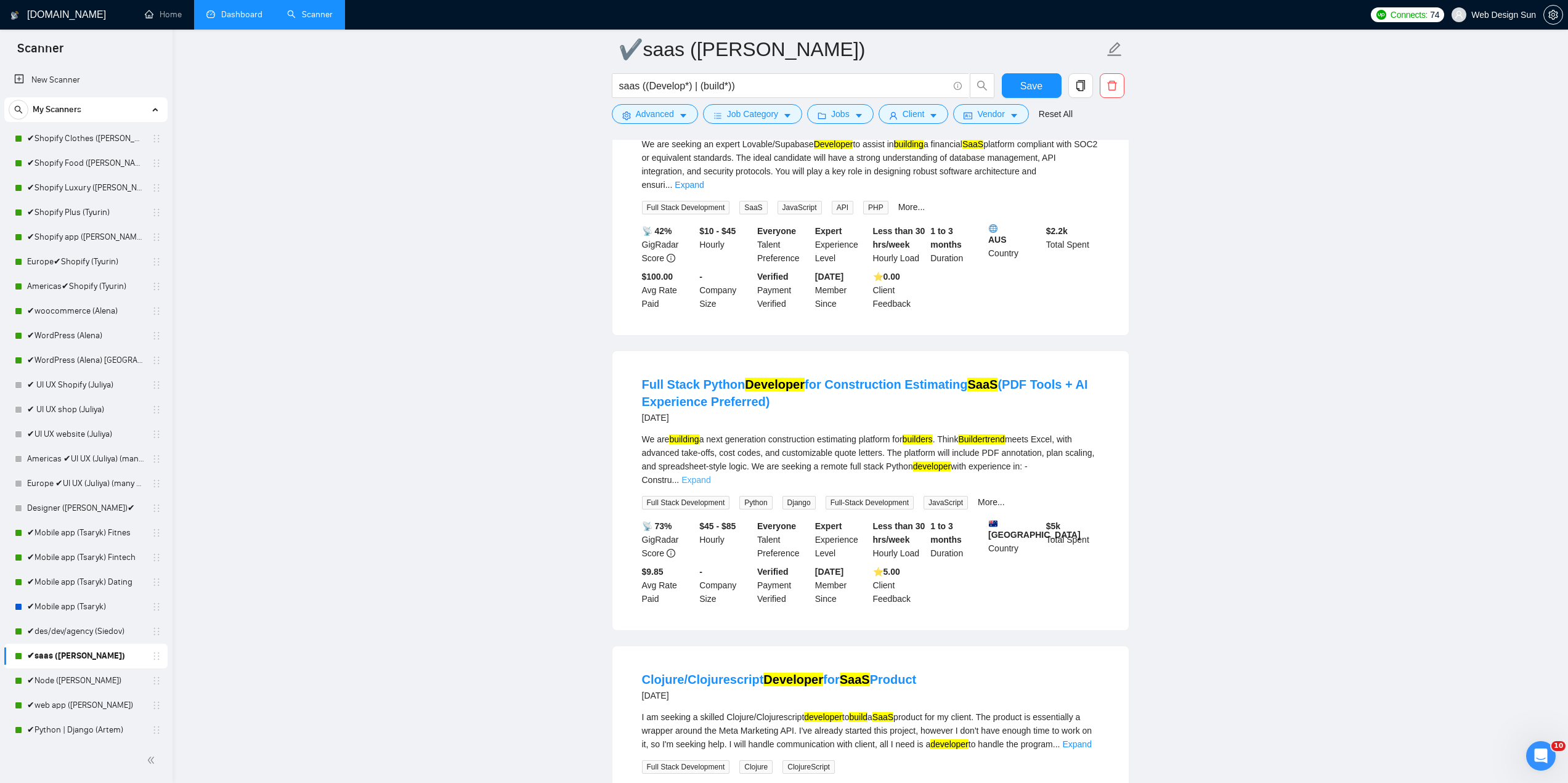
click at [710, 475] on link "Expand" at bounding box center [696, 479] width 29 height 10
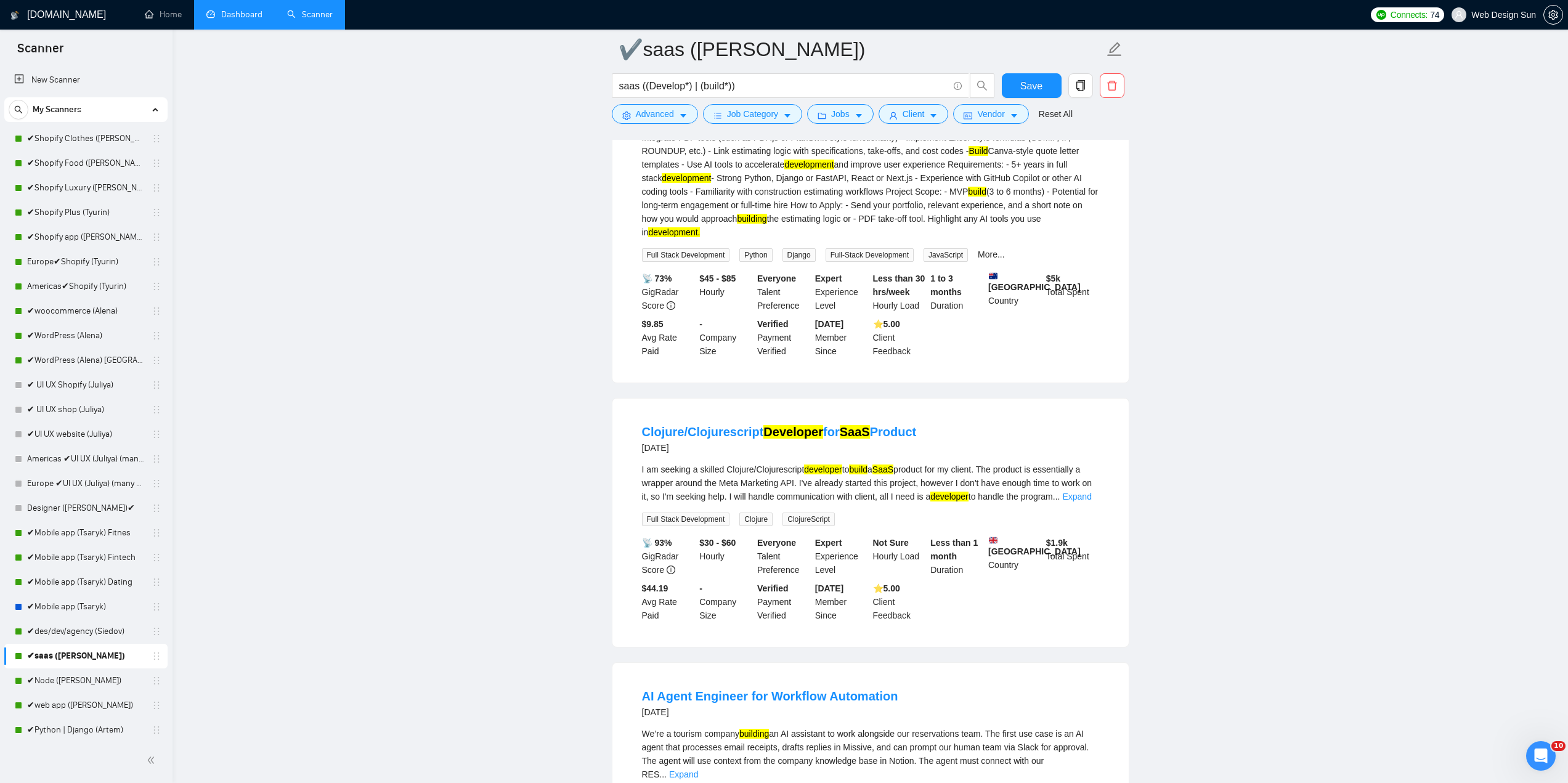
scroll to position [678, 0]
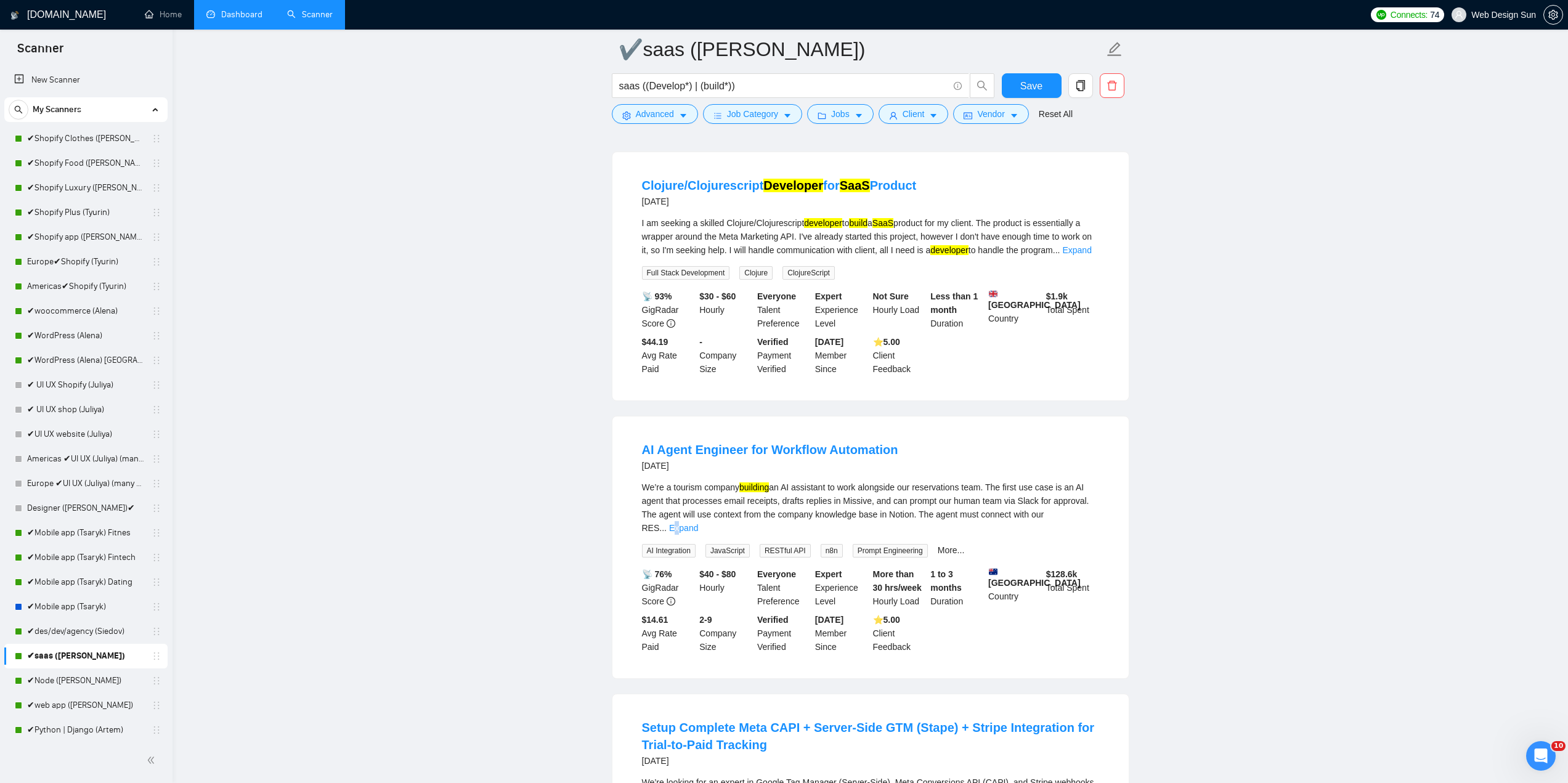
click at [698, 523] on link "Expand" at bounding box center [684, 527] width 29 height 10
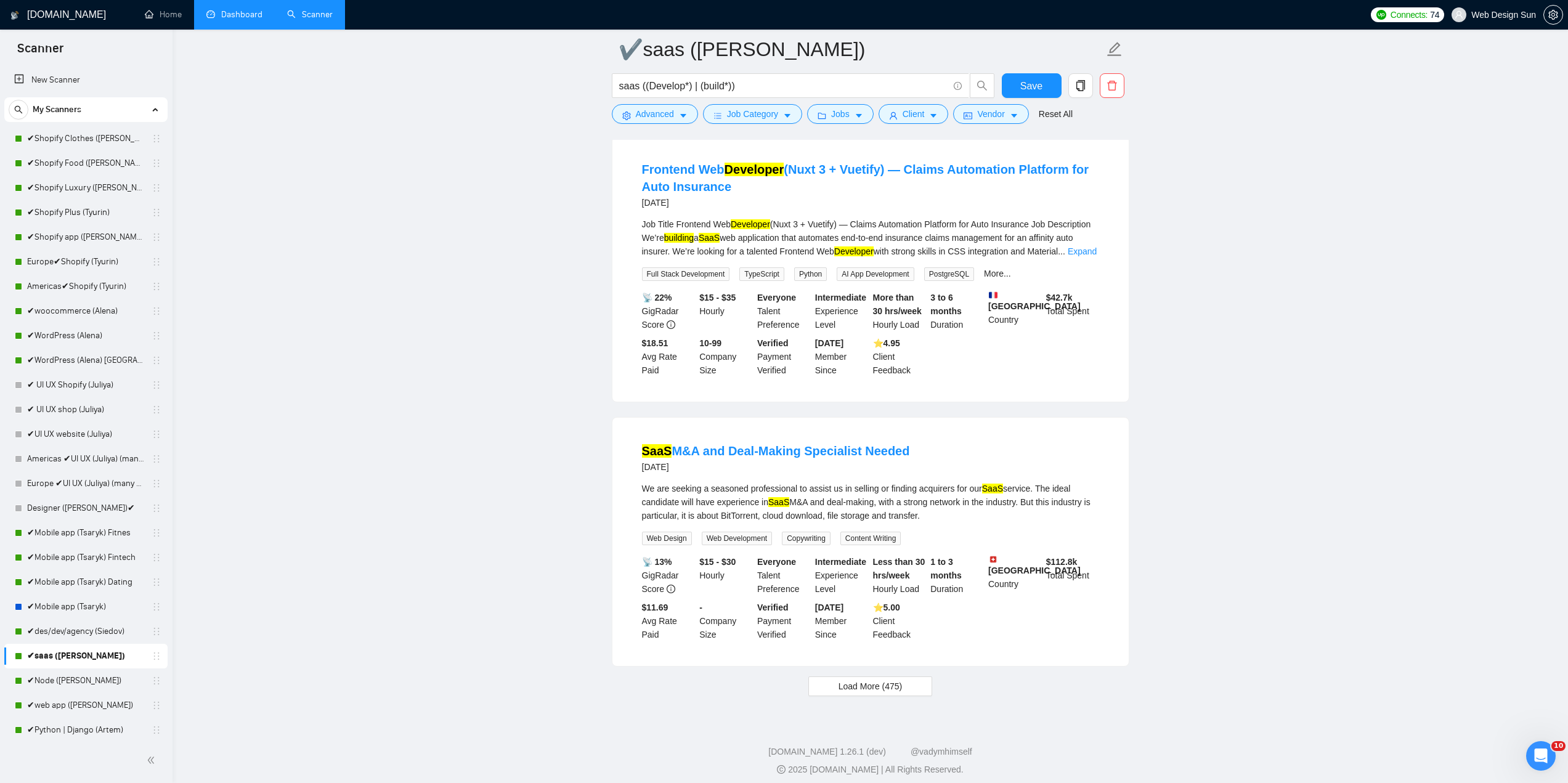
scroll to position [62, 0]
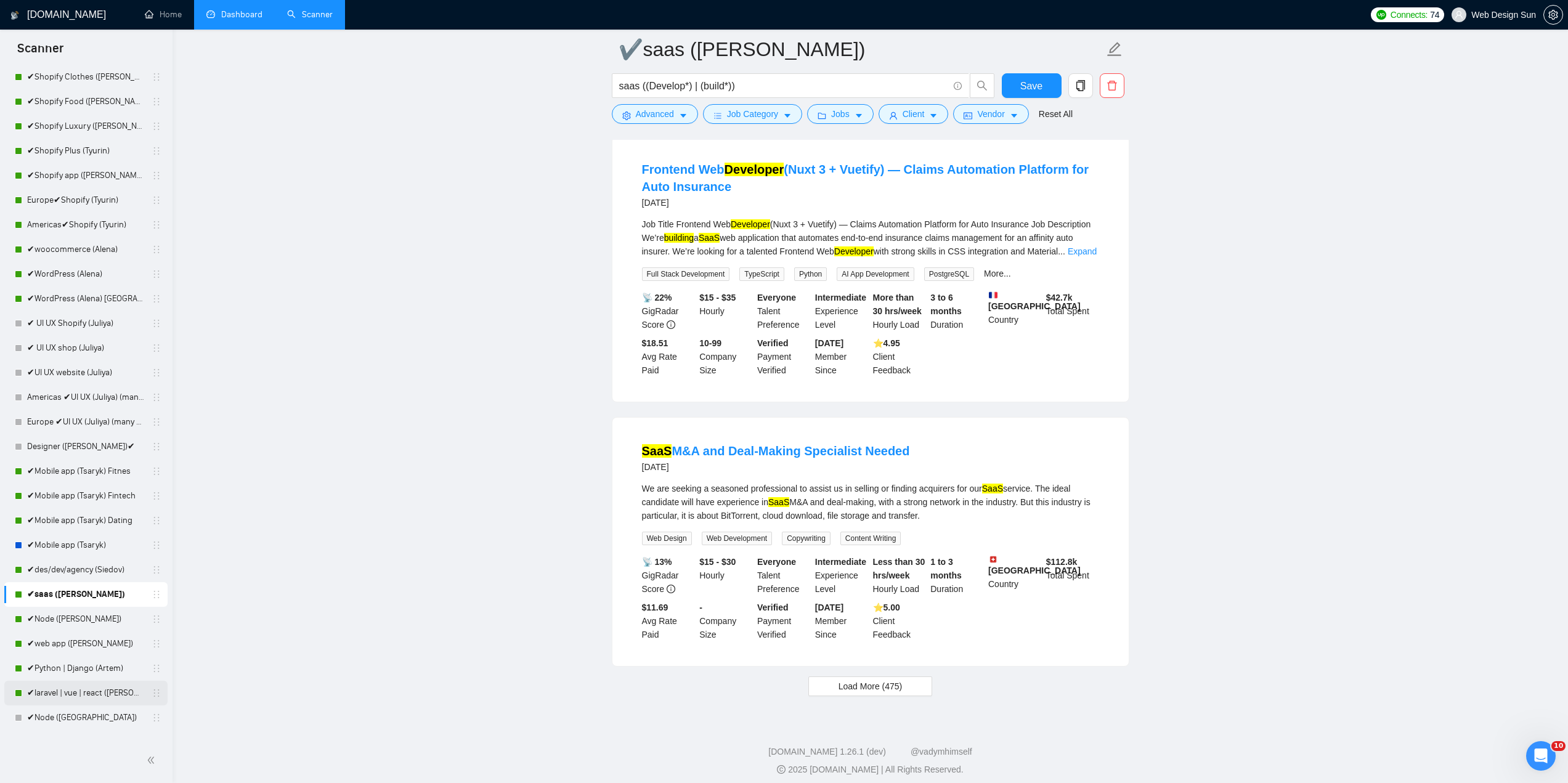
click at [72, 692] on link "✔laravel | vue | react ([PERSON_NAME])" at bounding box center [85, 692] width 117 height 25
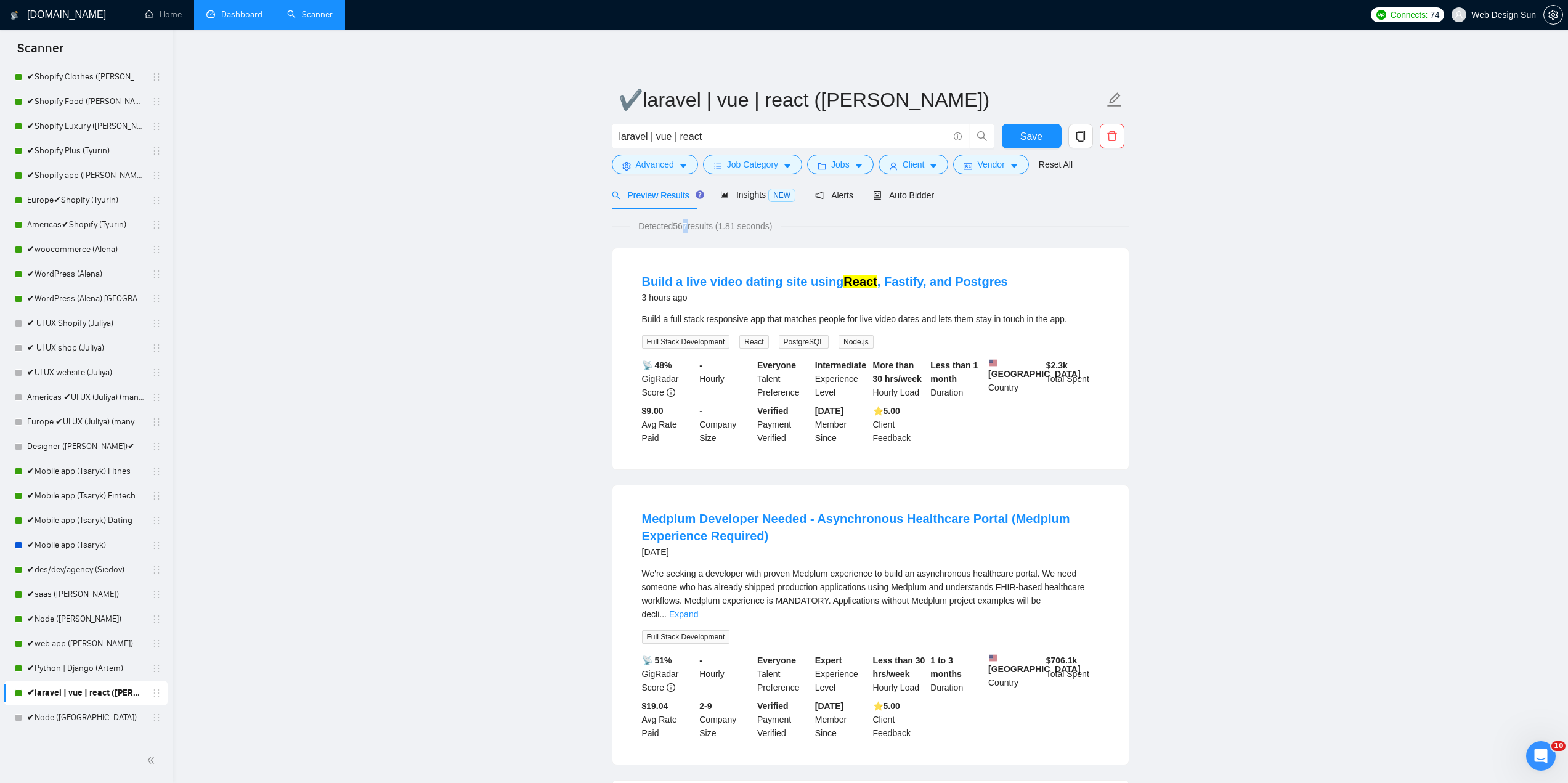
click at [682, 226] on span "Detected 567 results (1.81 seconds)" at bounding box center [705, 226] width 151 height 14
click at [684, 228] on span "Detected 567 results (1.81 seconds)" at bounding box center [705, 226] width 151 height 14
click at [688, 227] on span "Detected 567 results (1.81 seconds)" at bounding box center [705, 226] width 151 height 14
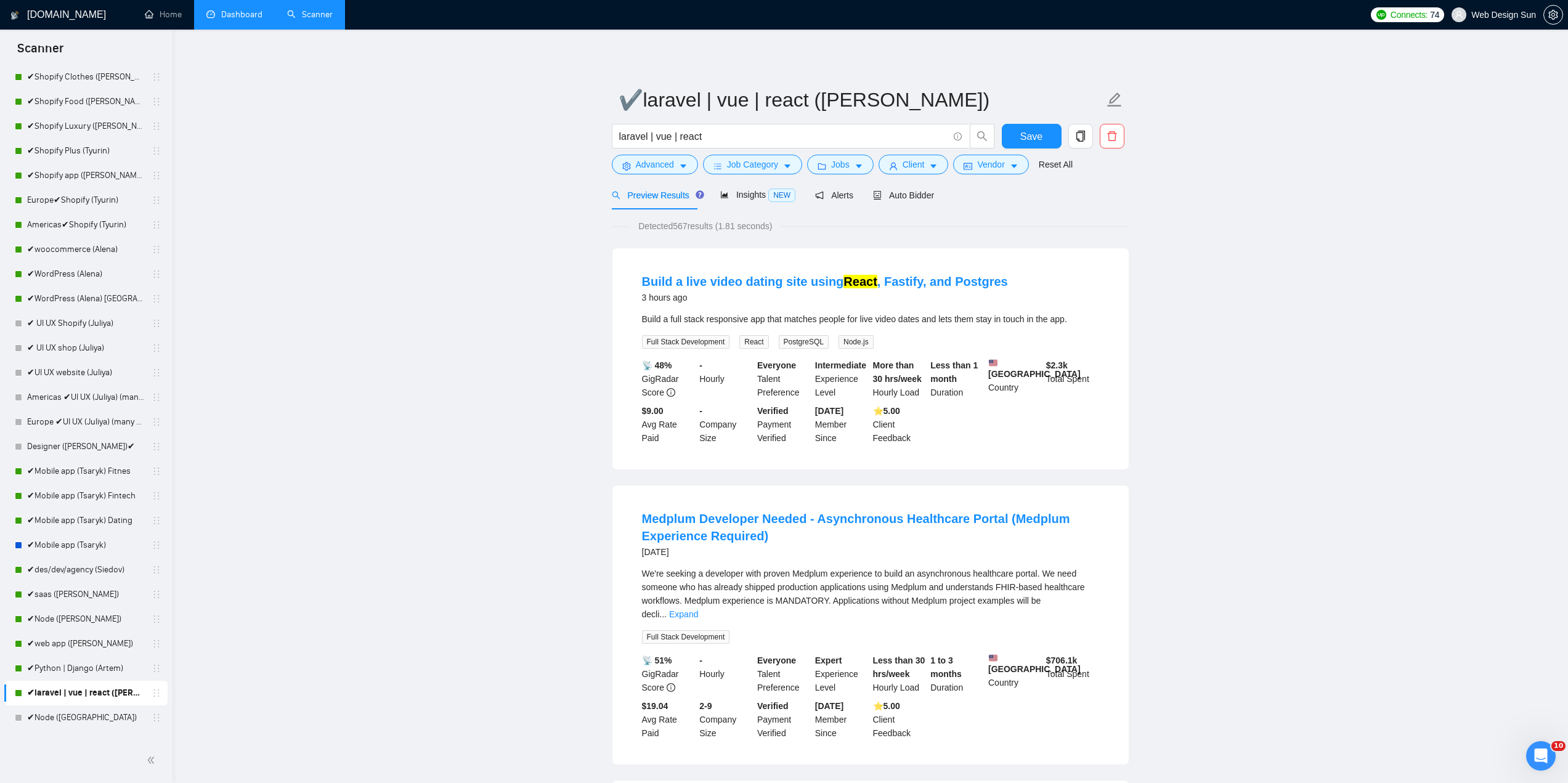
click at [688, 227] on span "Detected 567 results (1.81 seconds)" at bounding box center [705, 226] width 151 height 14
click at [633, 169] on button "Advanced" at bounding box center [655, 165] width 86 height 20
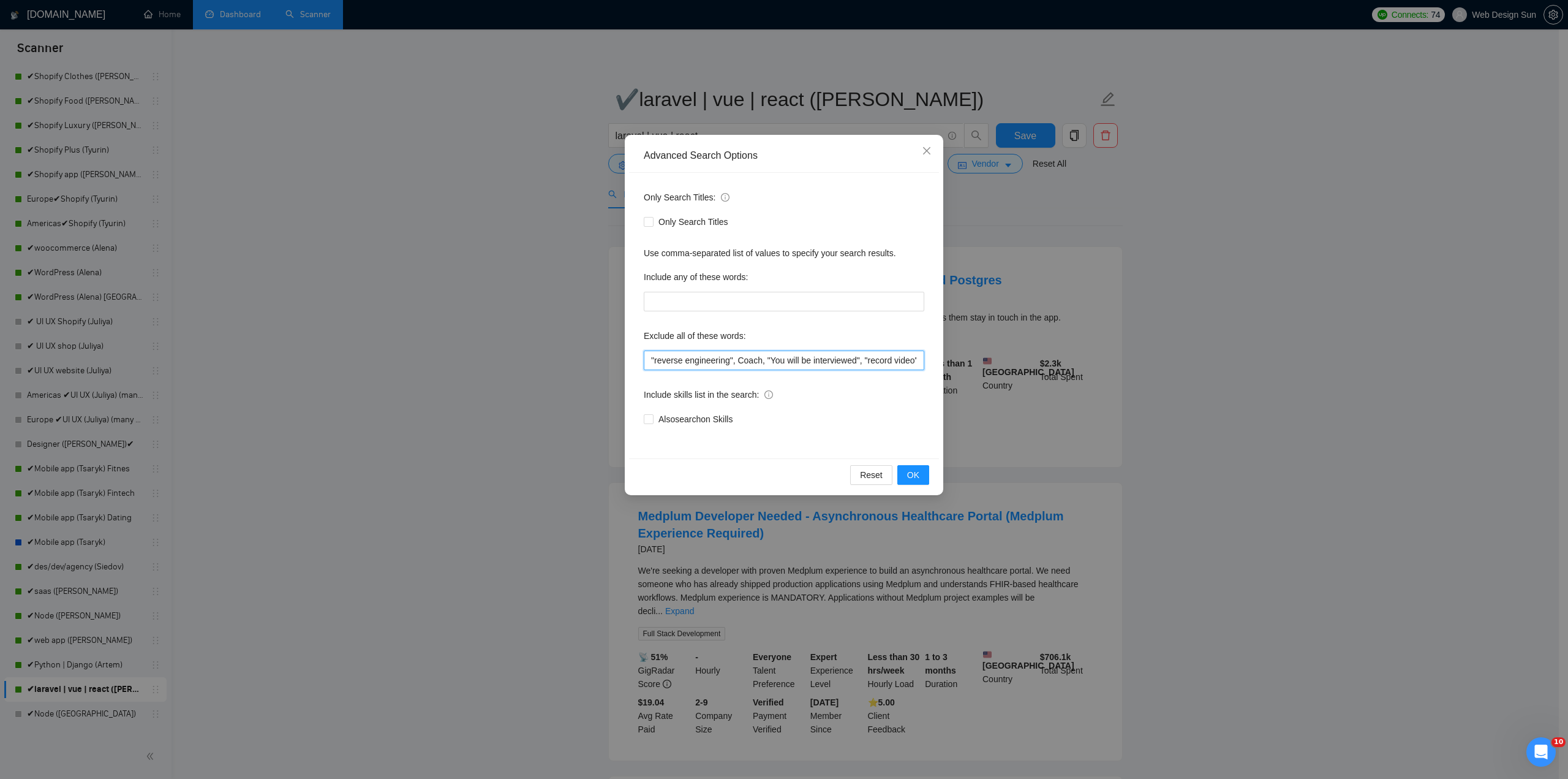
click at [666, 352] on input ""reverse engineering", Coach, "You will be interviewed", "record video", "video…" at bounding box center [784, 360] width 280 height 20
click at [543, 362] on div "Advanced Search Options Only Search Titles: Only Search Titles Use comma-separa…" at bounding box center [784, 389] width 1568 height 779
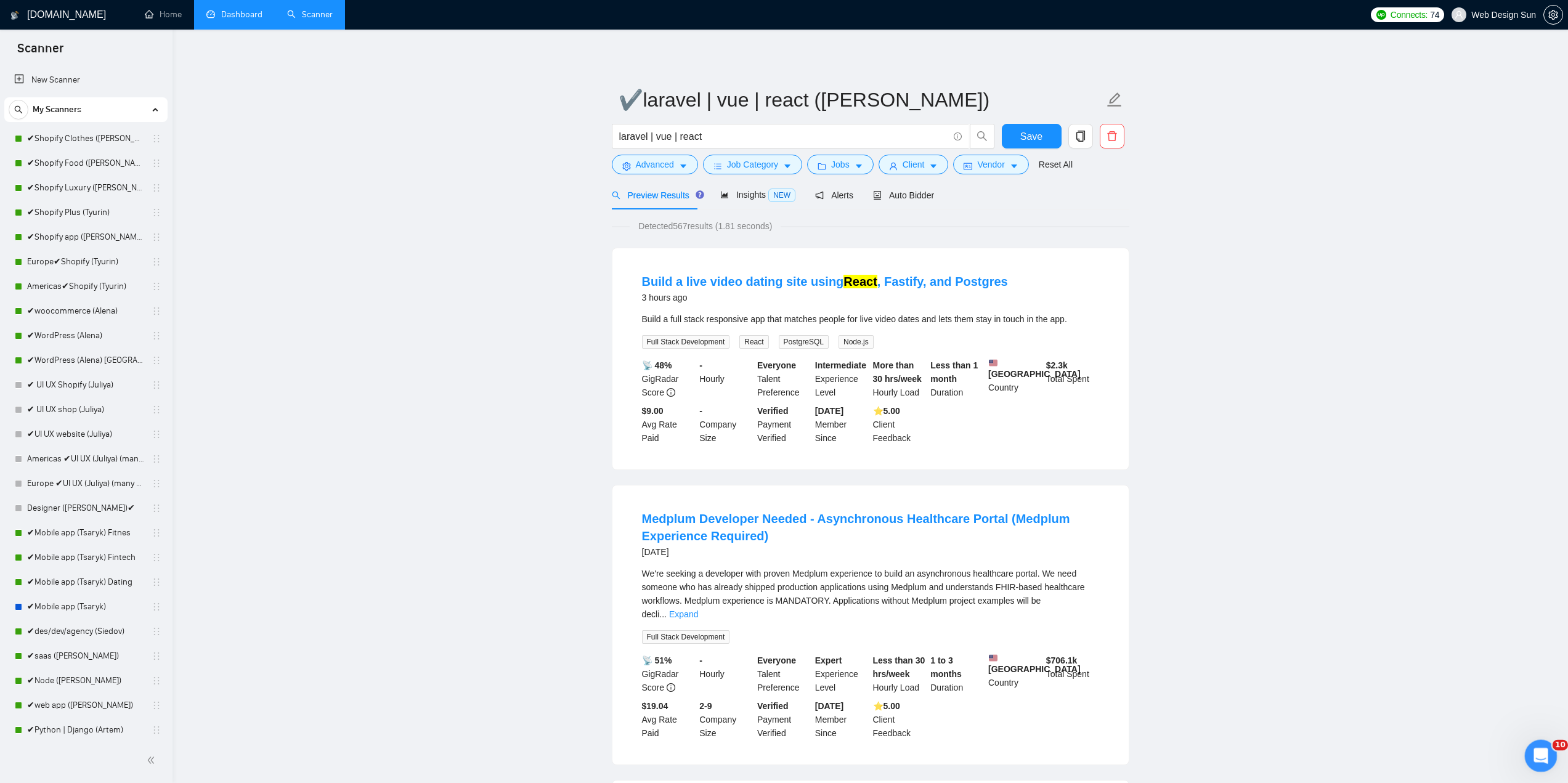
click at [1533, 755] on icon "Открыть службу сообщений Intercom" at bounding box center [1539, 754] width 20 height 20
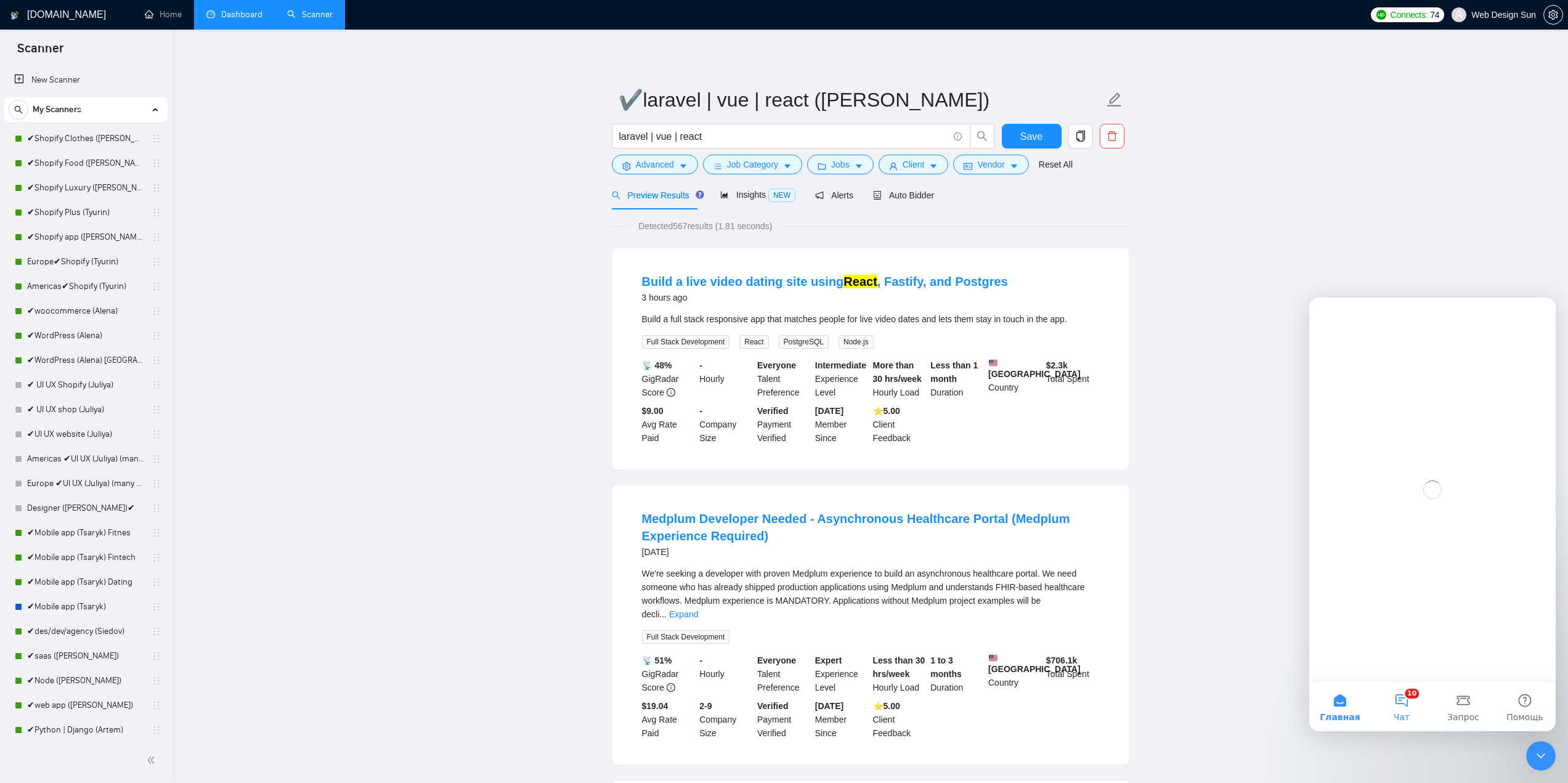
click at [1403, 701] on button "10 Чат" at bounding box center [1402, 707] width 62 height 49
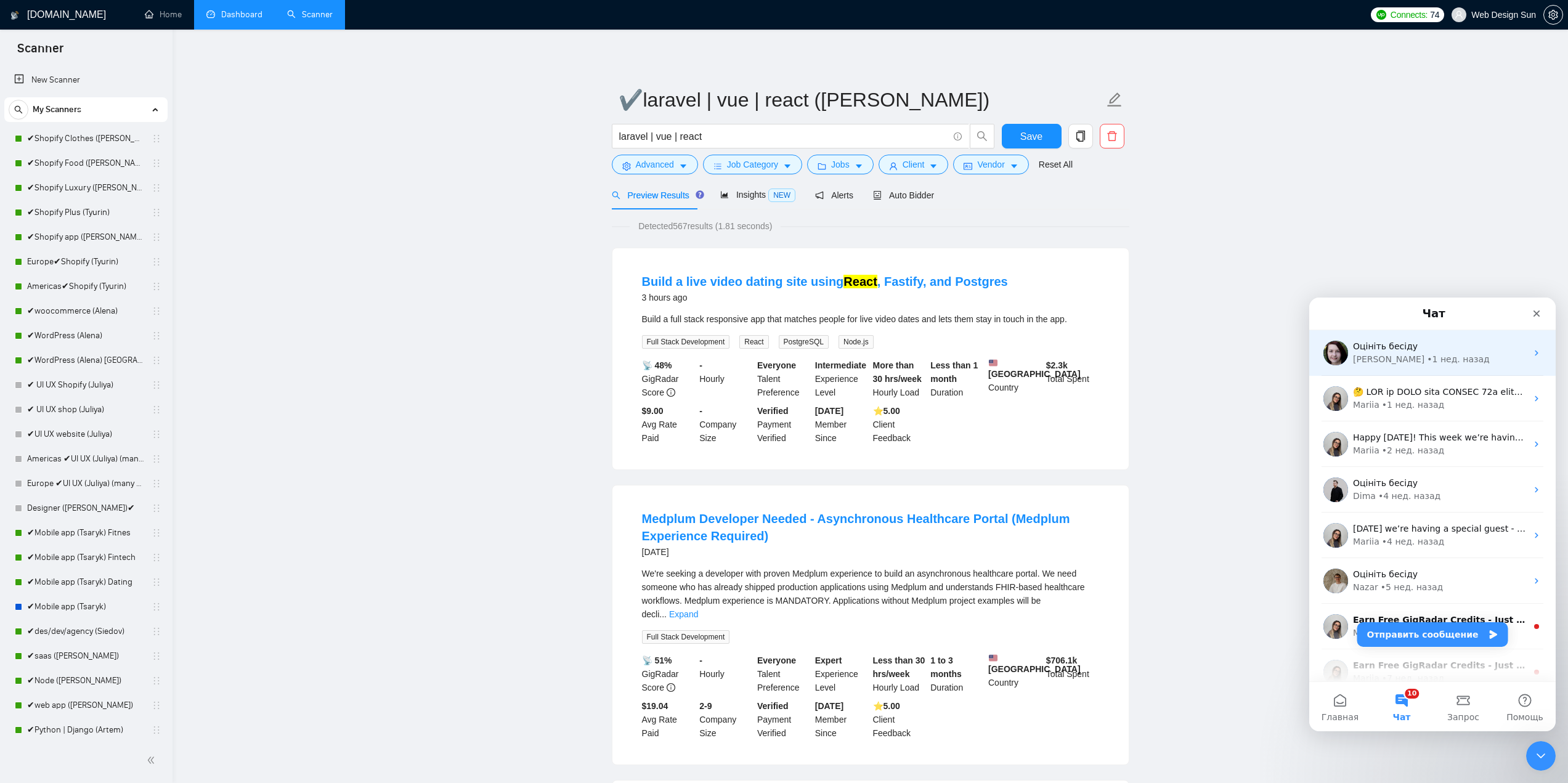
click at [1346, 352] on img "Мессенджер Intercom" at bounding box center [1335, 353] width 25 height 25
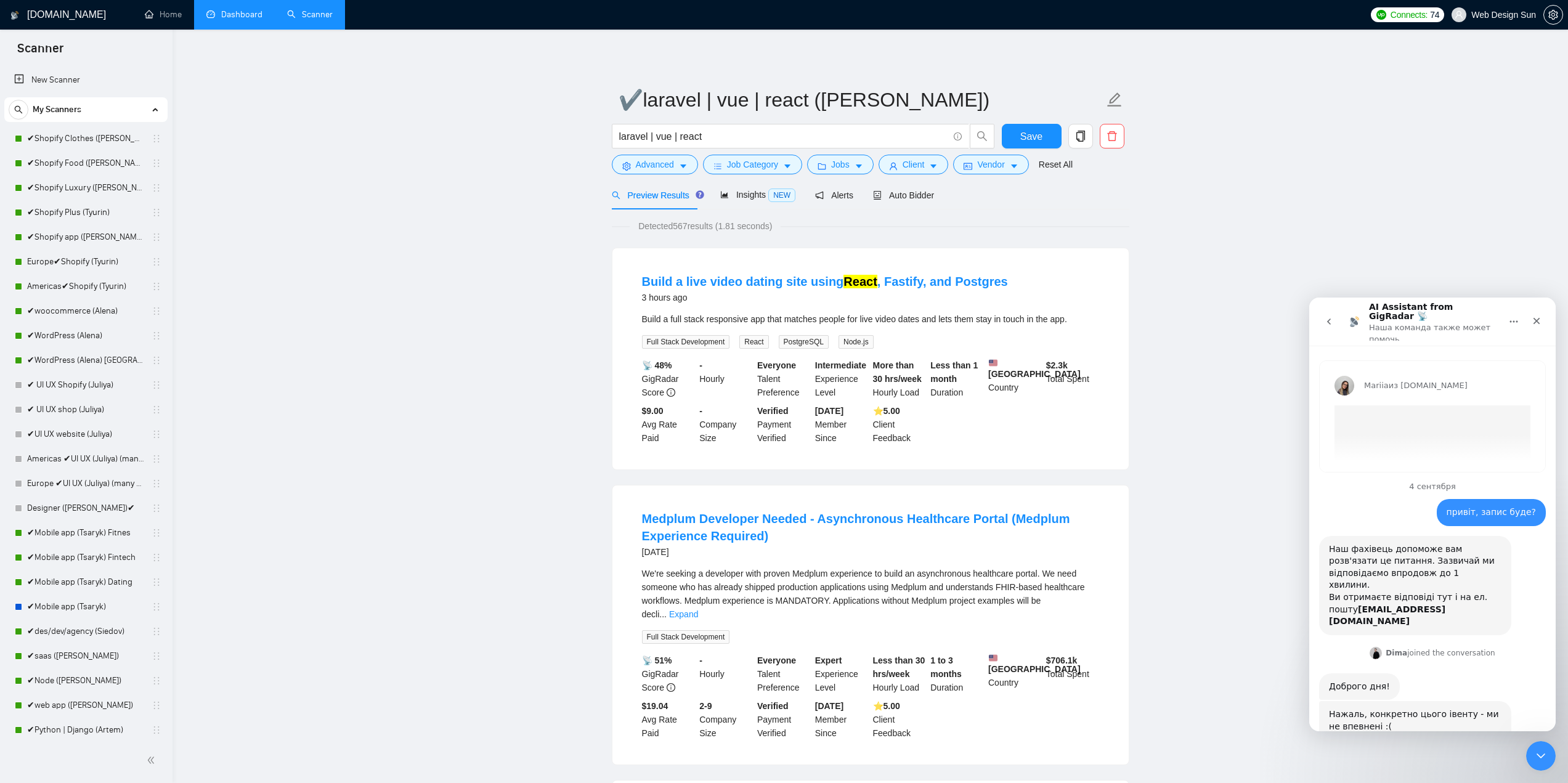
scroll to position [3422, 0]
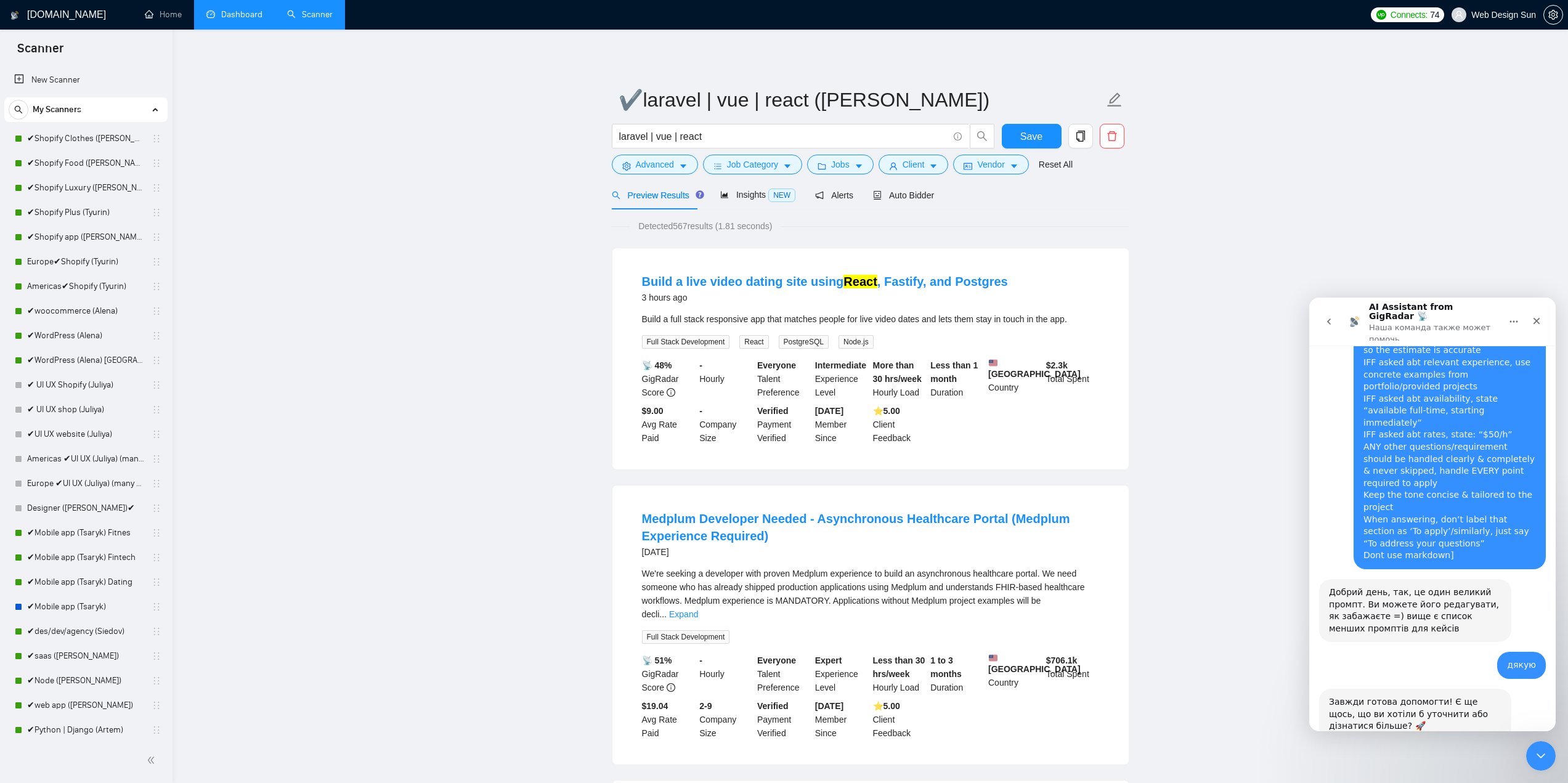
click at [1332, 316] on icon "go back" at bounding box center [1329, 321] width 10 height 10
